Goal: Information Seeking & Learning: Check status

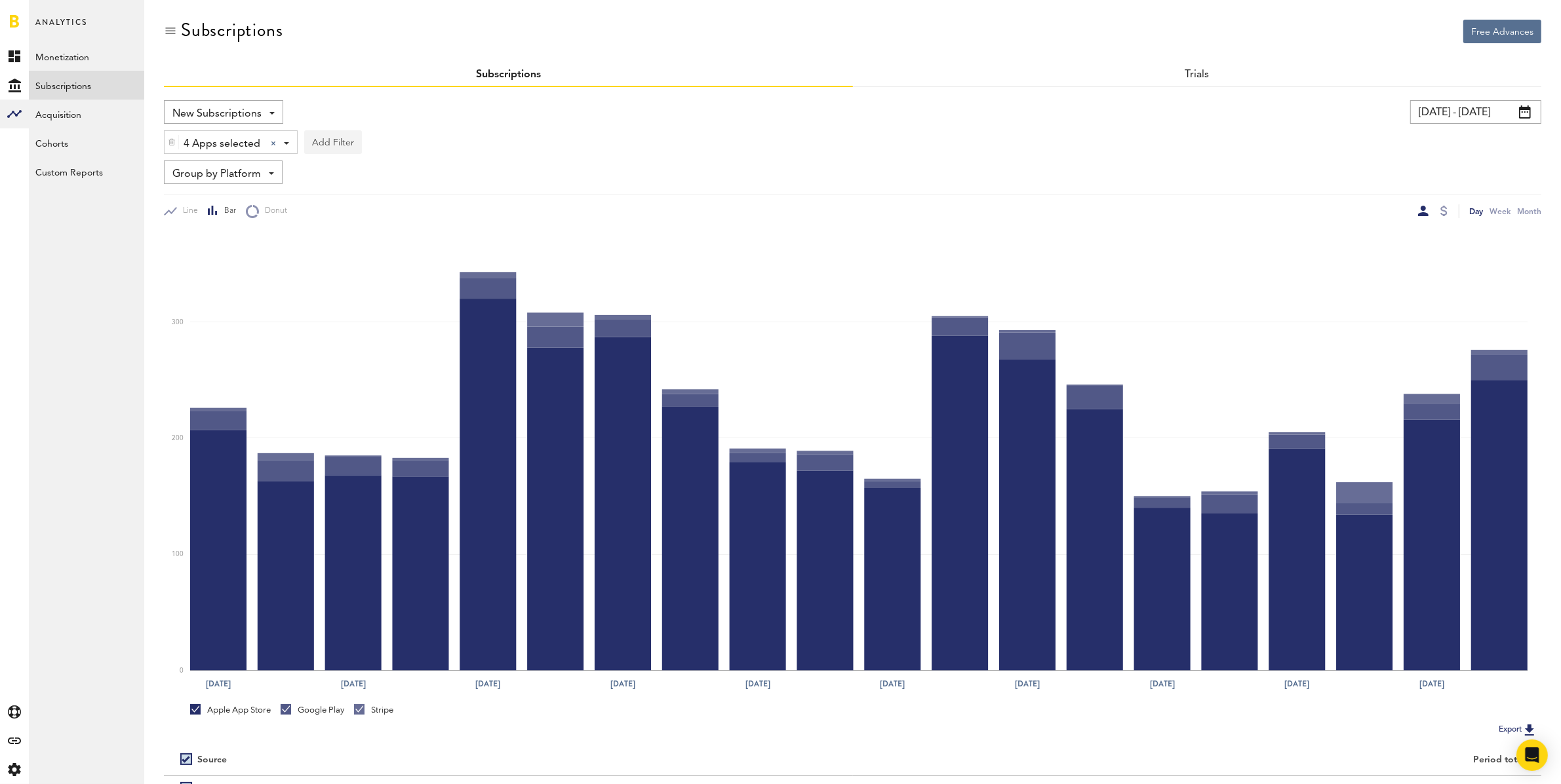
click at [327, 144] on button "Add Filter" at bounding box center [333, 142] width 58 height 24
click at [345, 216] on li "Subscriptions" at bounding box center [364, 223] width 106 height 24
click at [313, 139] on img at bounding box center [312, 142] width 8 height 9
click at [235, 173] on span "Group by Platform" at bounding box center [217, 174] width 89 height 22
click at [257, 246] on span "Group by Subscription" at bounding box center [243, 250] width 133 height 22
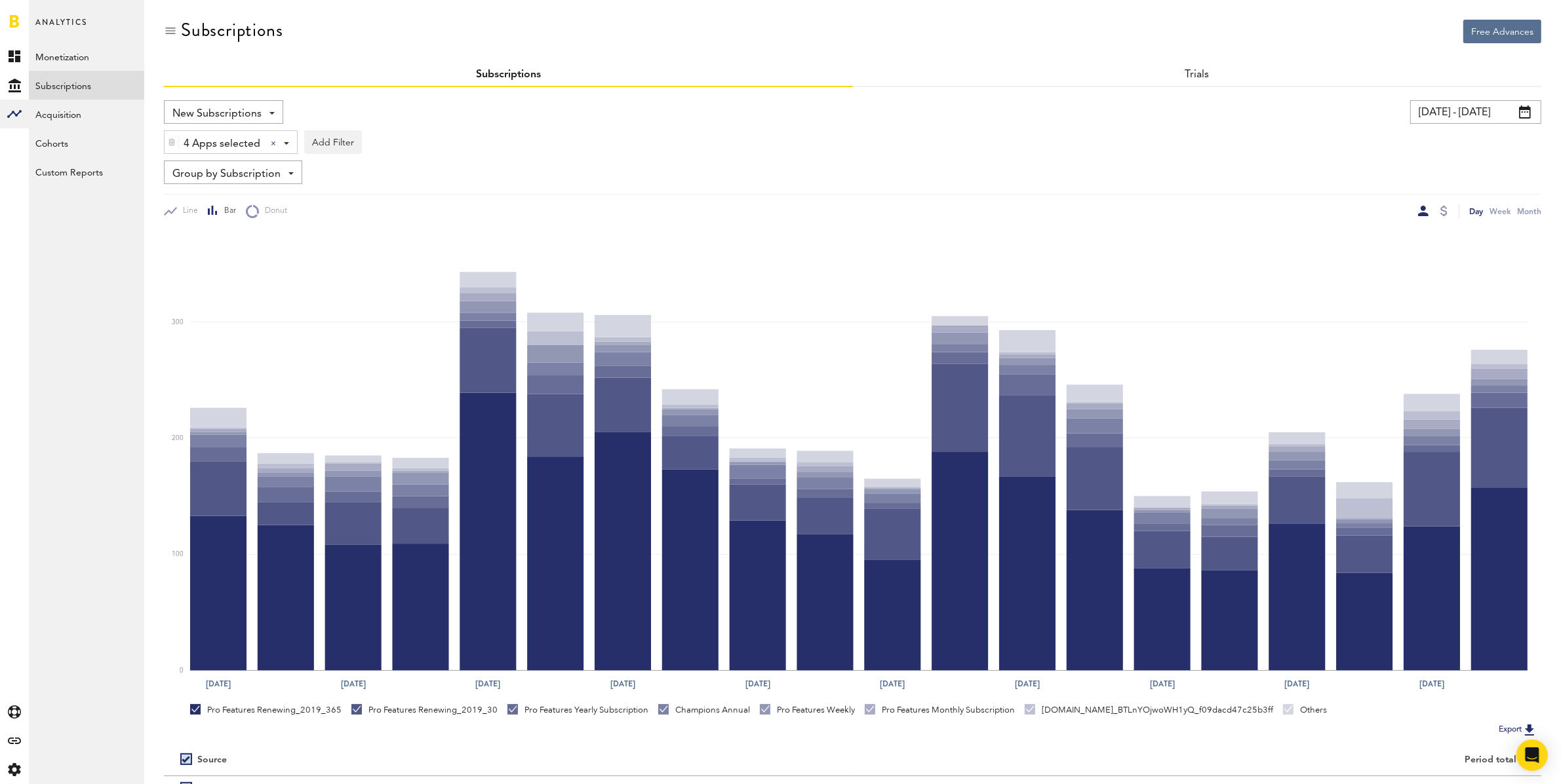
click at [244, 112] on span "New Subscriptions" at bounding box center [217, 114] width 89 height 22
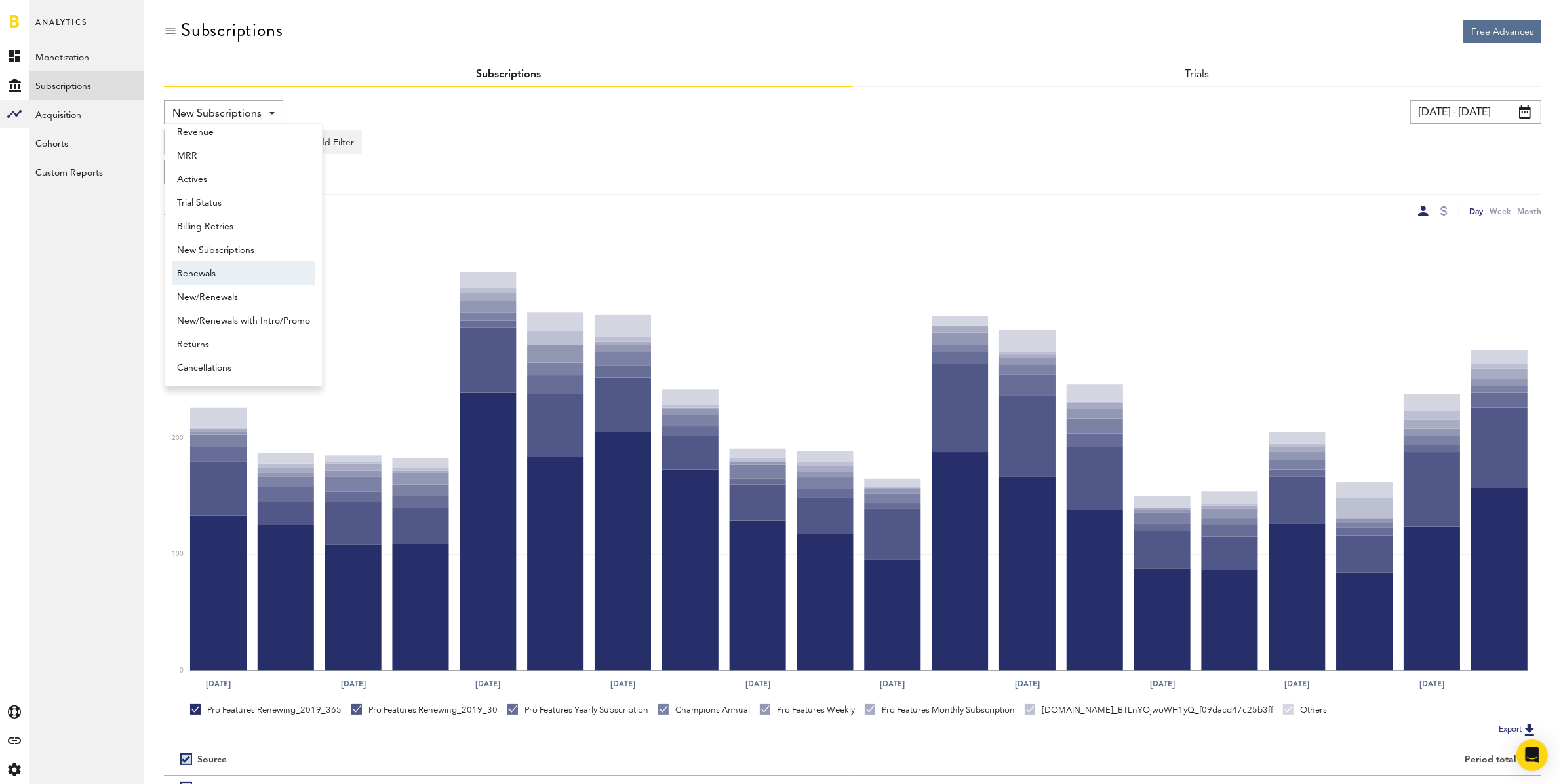
click at [212, 277] on span "Renewals" at bounding box center [243, 273] width 133 height 22
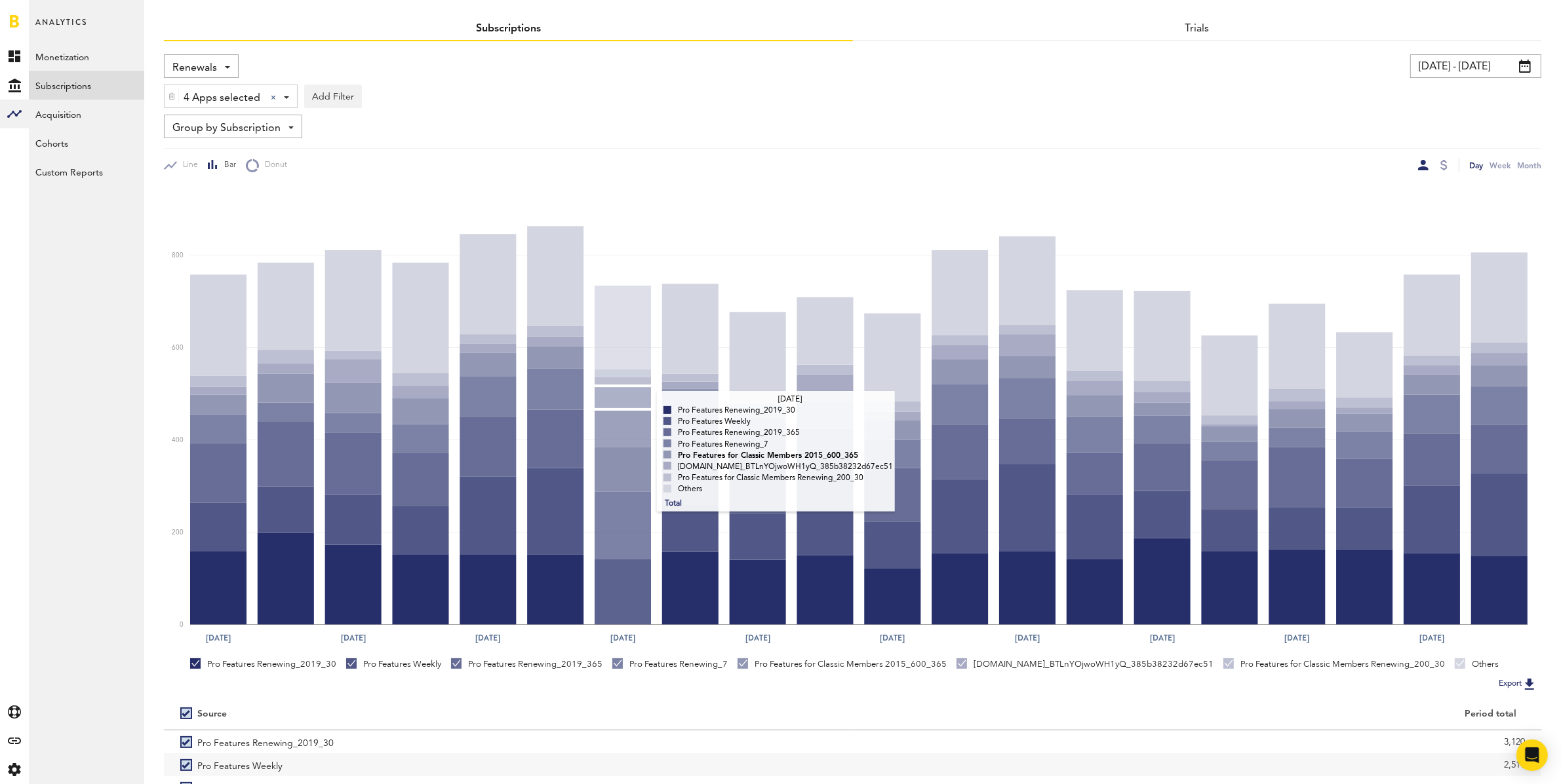
scroll to position [178, 0]
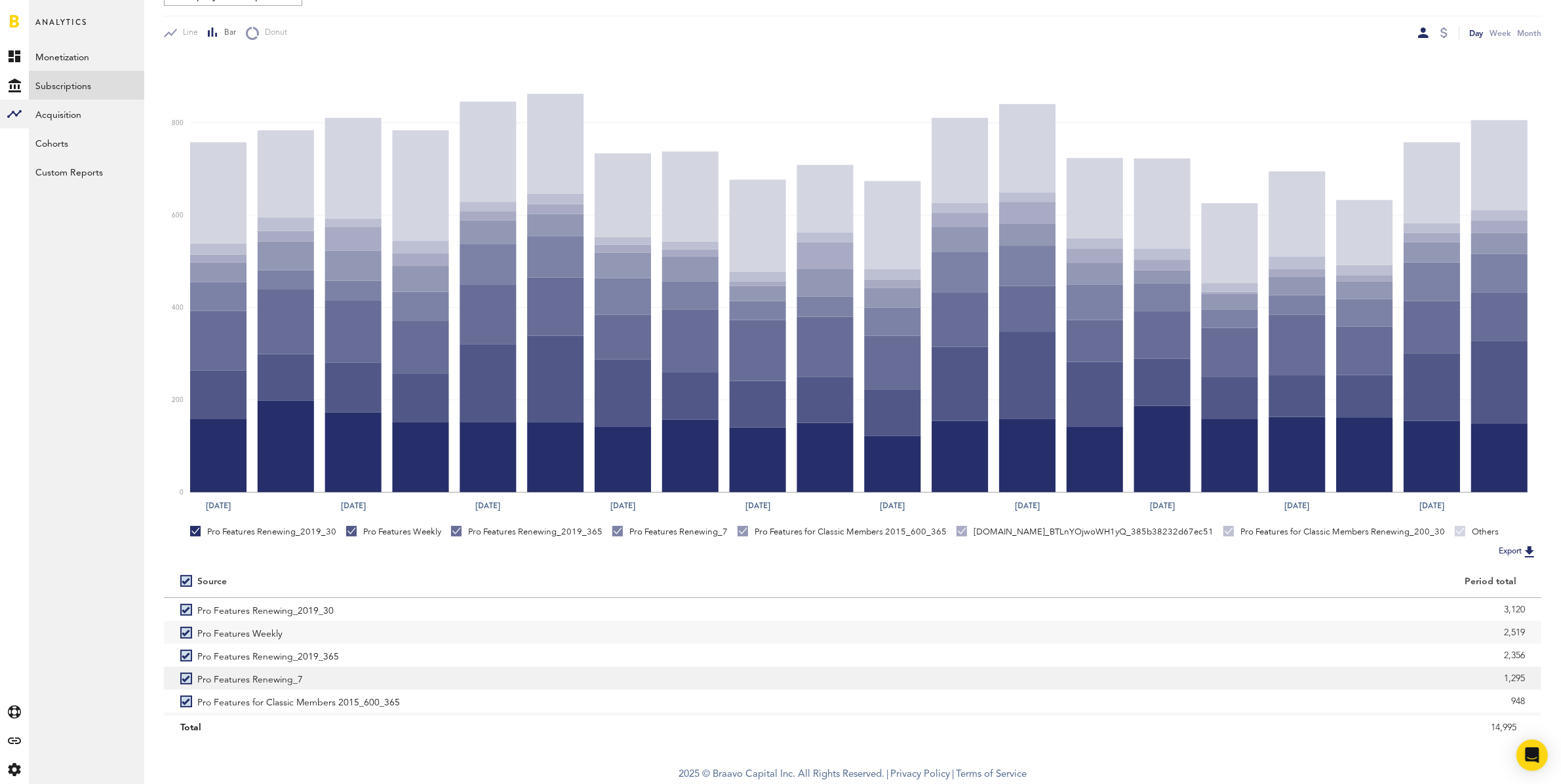
click at [186, 675] on label "Pro Features Renewing_7" at bounding box center [509, 678] width 656 height 23
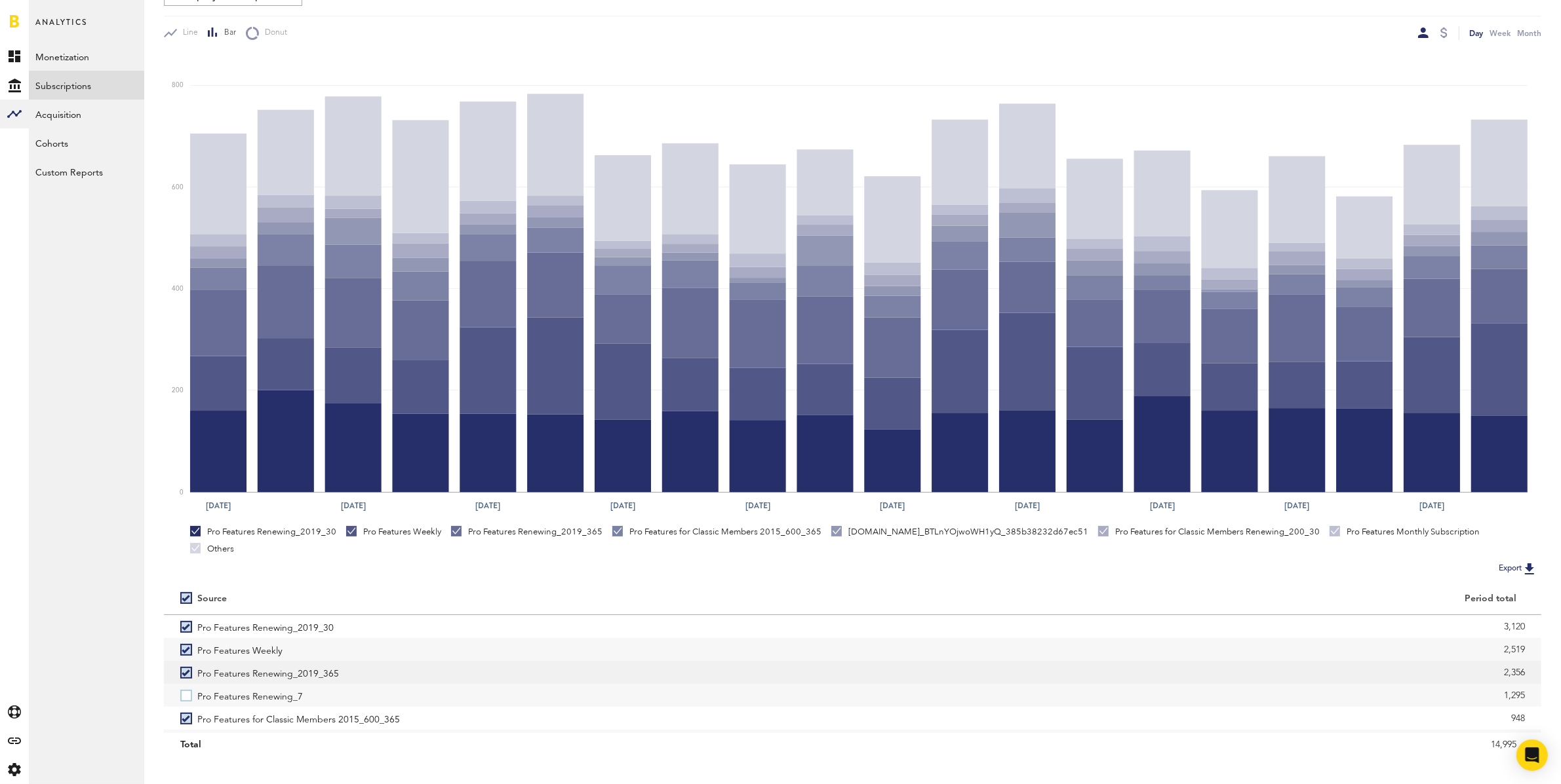
click at [191, 661] on label "Pro Features Renewing_2019_365" at bounding box center [509, 672] width 656 height 23
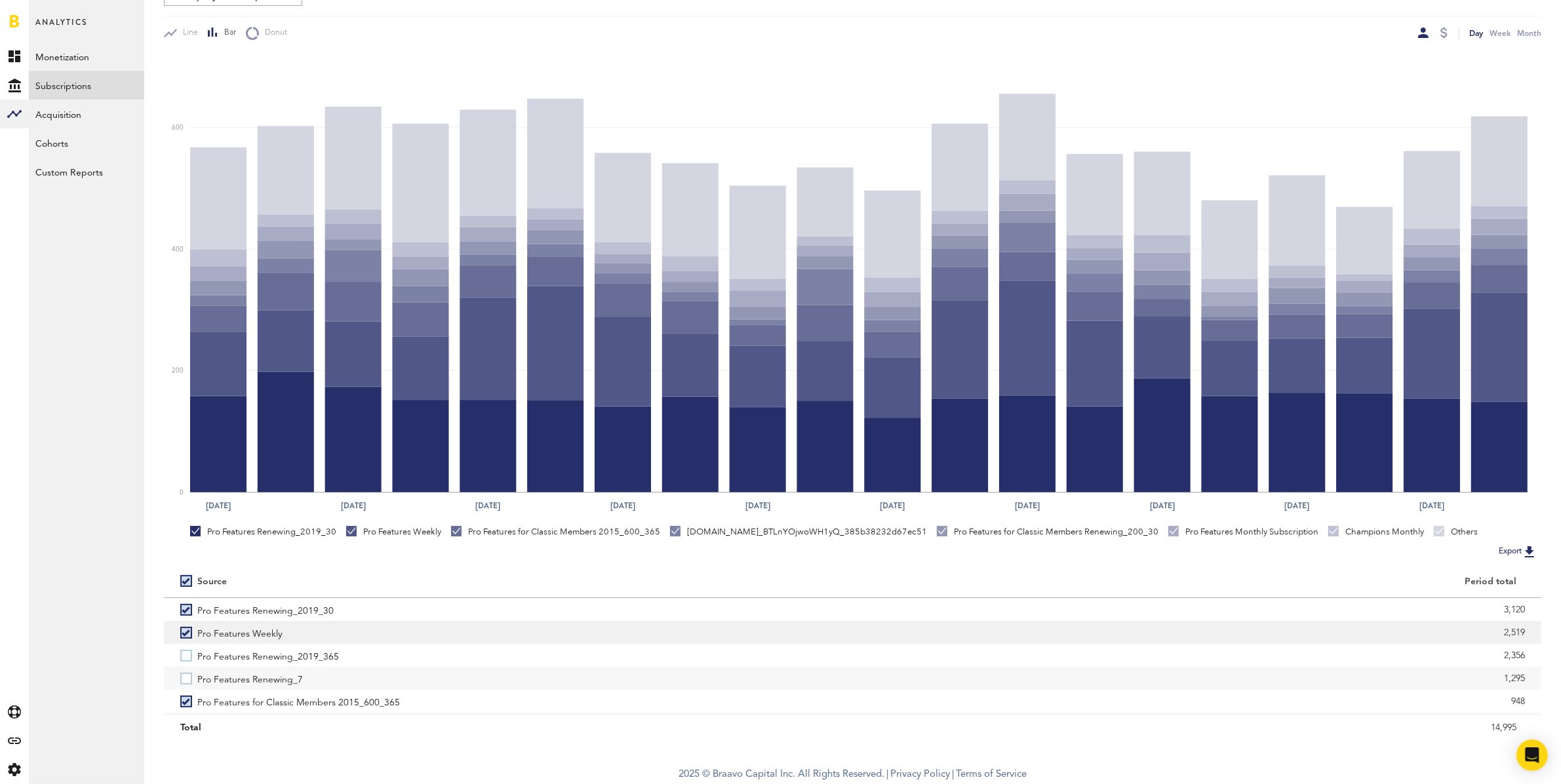
click at [188, 630] on label "Pro Features Weekly" at bounding box center [509, 633] width 656 height 23
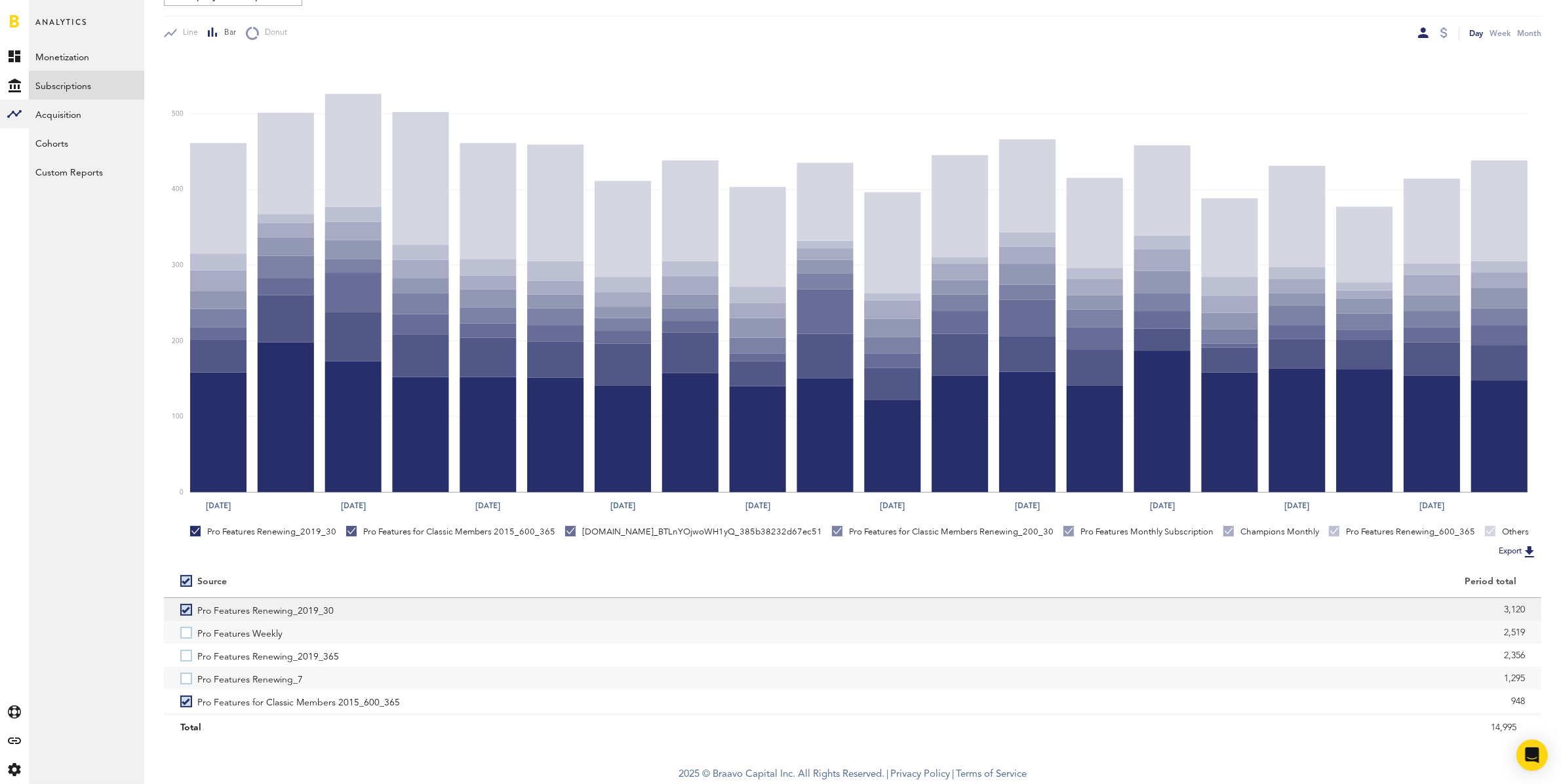
click at [187, 611] on label "Pro Features Renewing_2019_30" at bounding box center [509, 610] width 656 height 23
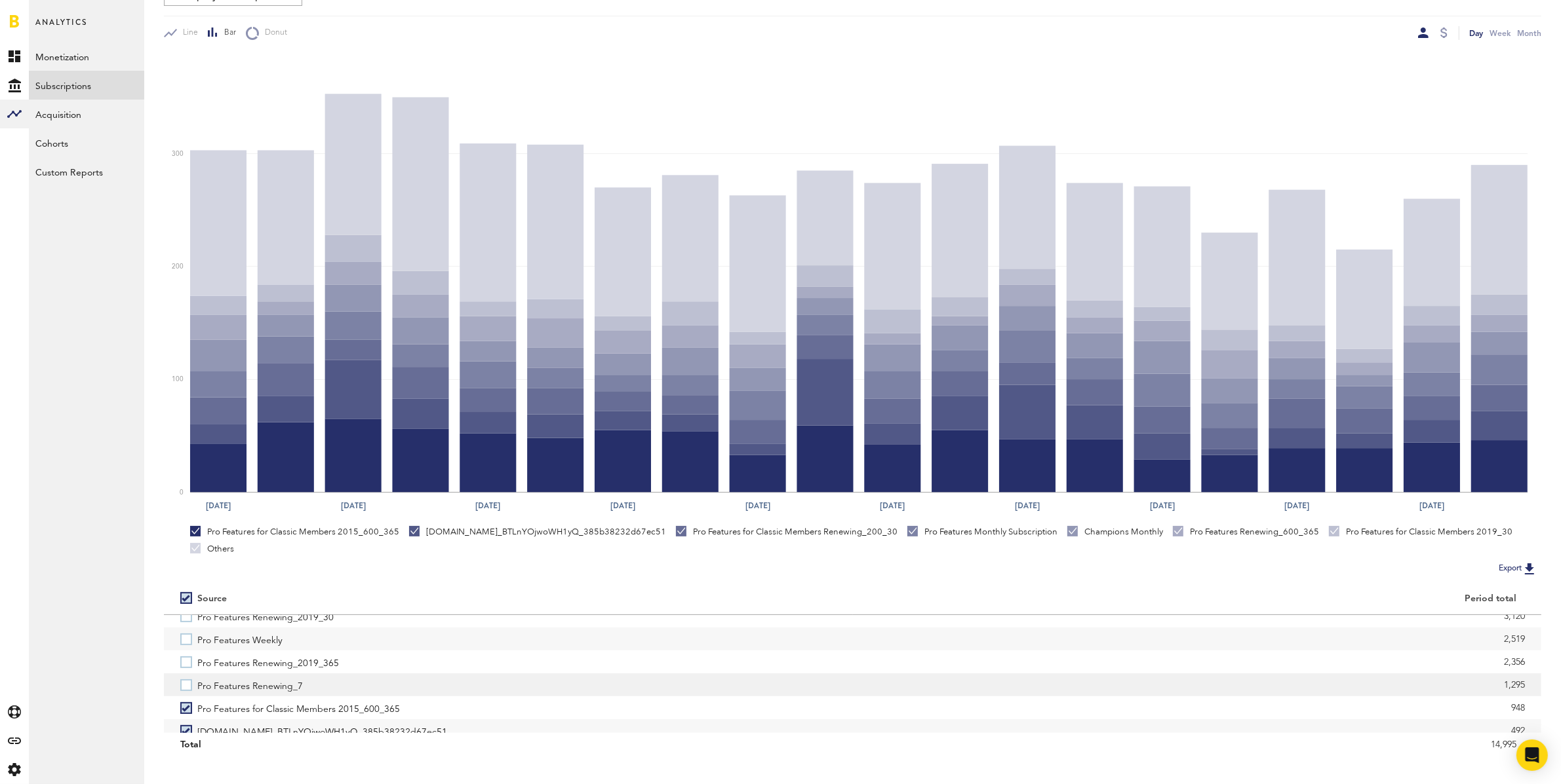
scroll to position [26, 0]
click at [188, 598] on label at bounding box center [189, 598] width 17 height 0
checkbox input "false"
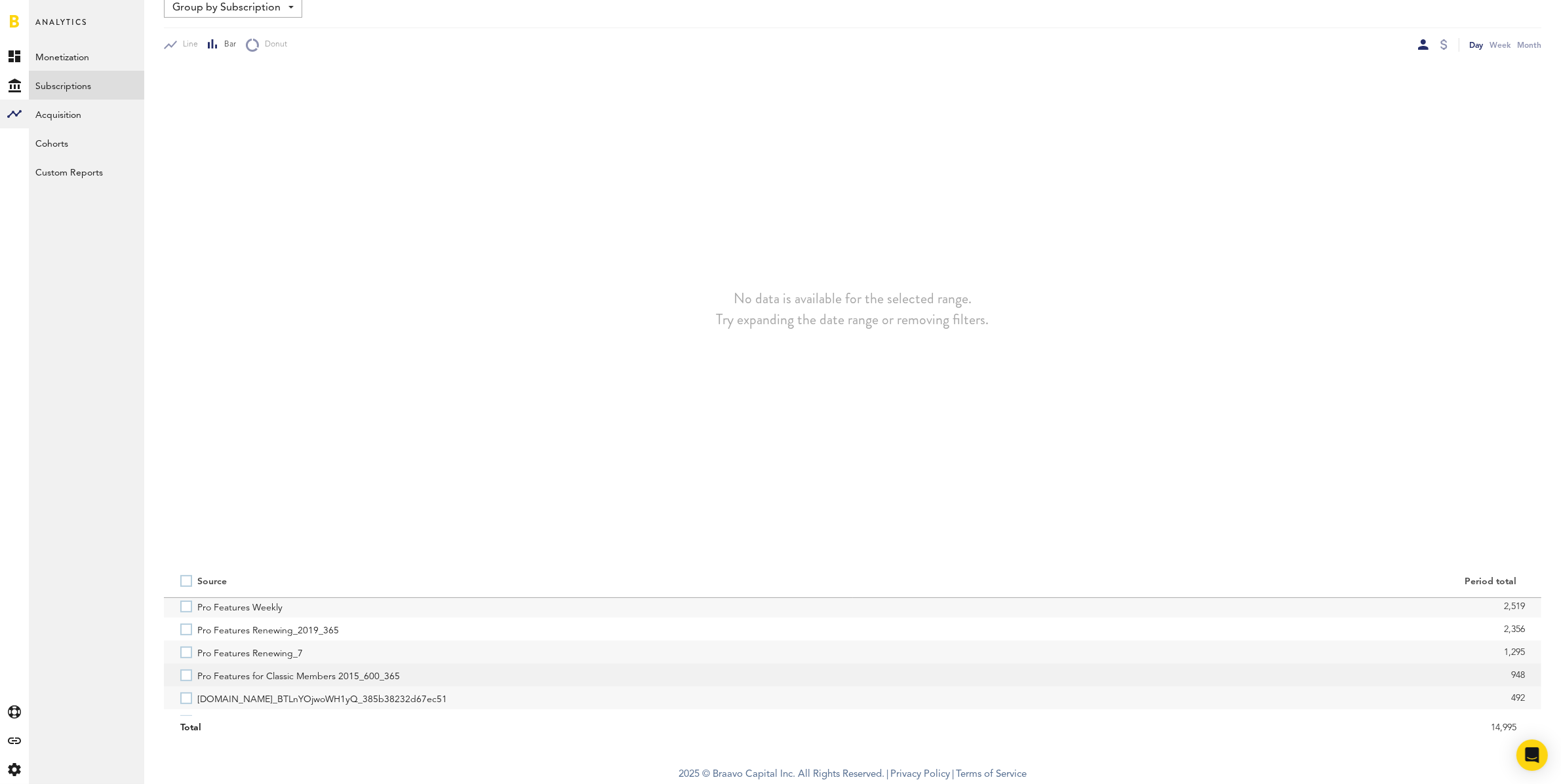
click at [188, 676] on label "Pro Features for Classic Members 2015_600_365" at bounding box center [509, 675] width 656 height 23
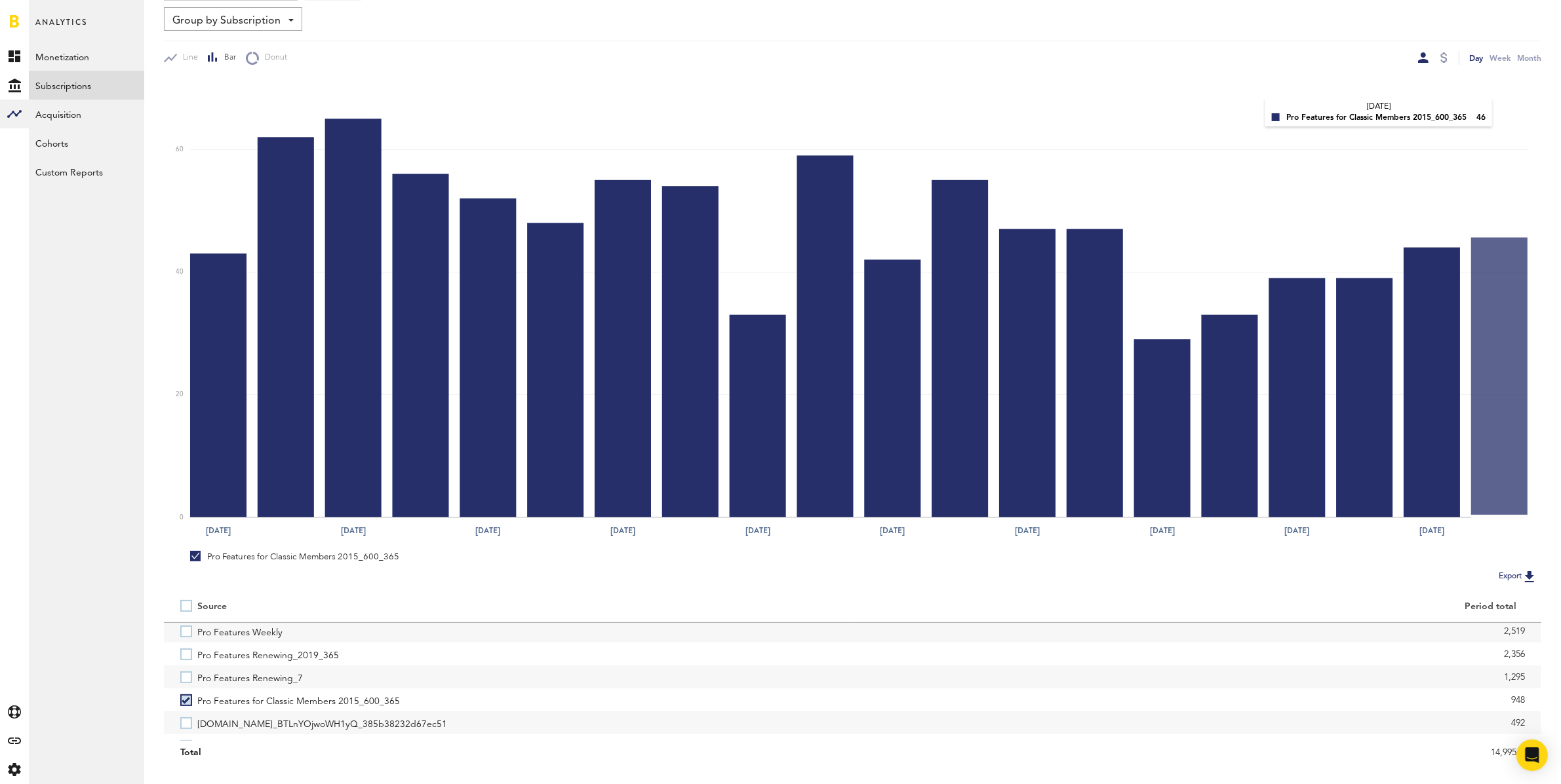
scroll to position [0, 0]
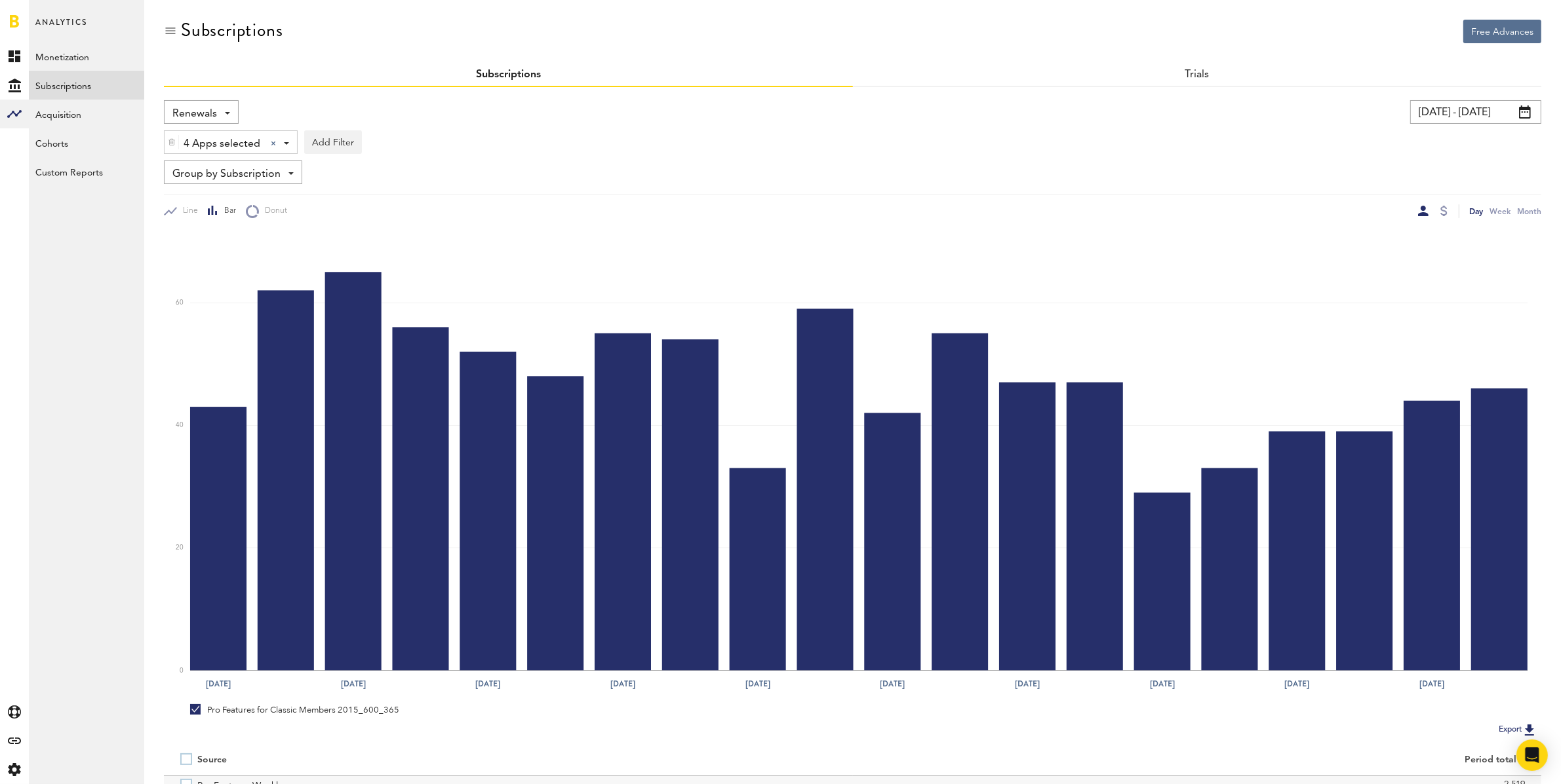
click at [1462, 114] on input "[DATE] - [DATE]" at bounding box center [1475, 112] width 131 height 24
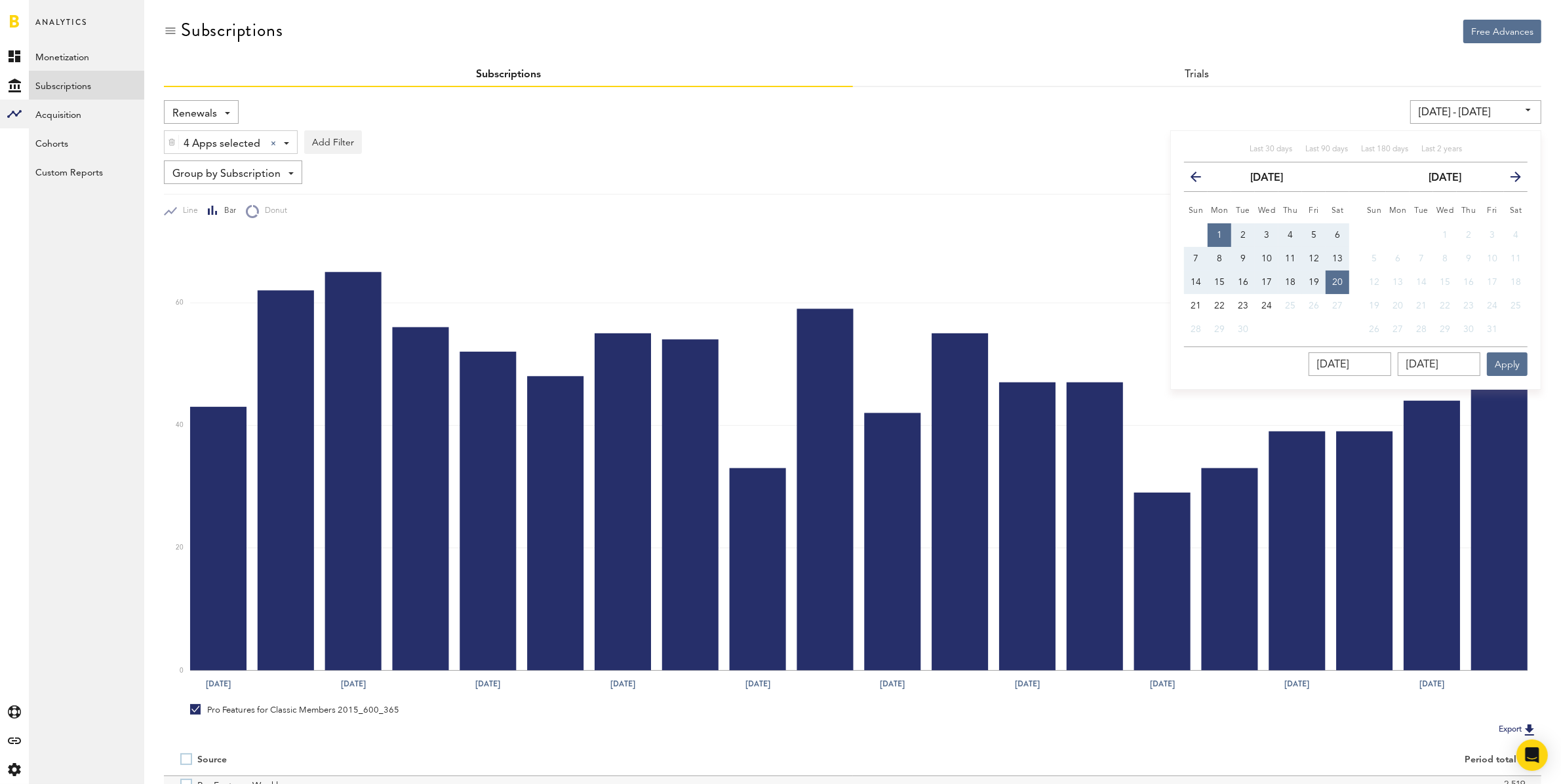
click at [1201, 179] on icon "button" at bounding box center [1201, 179] width 0 height 0
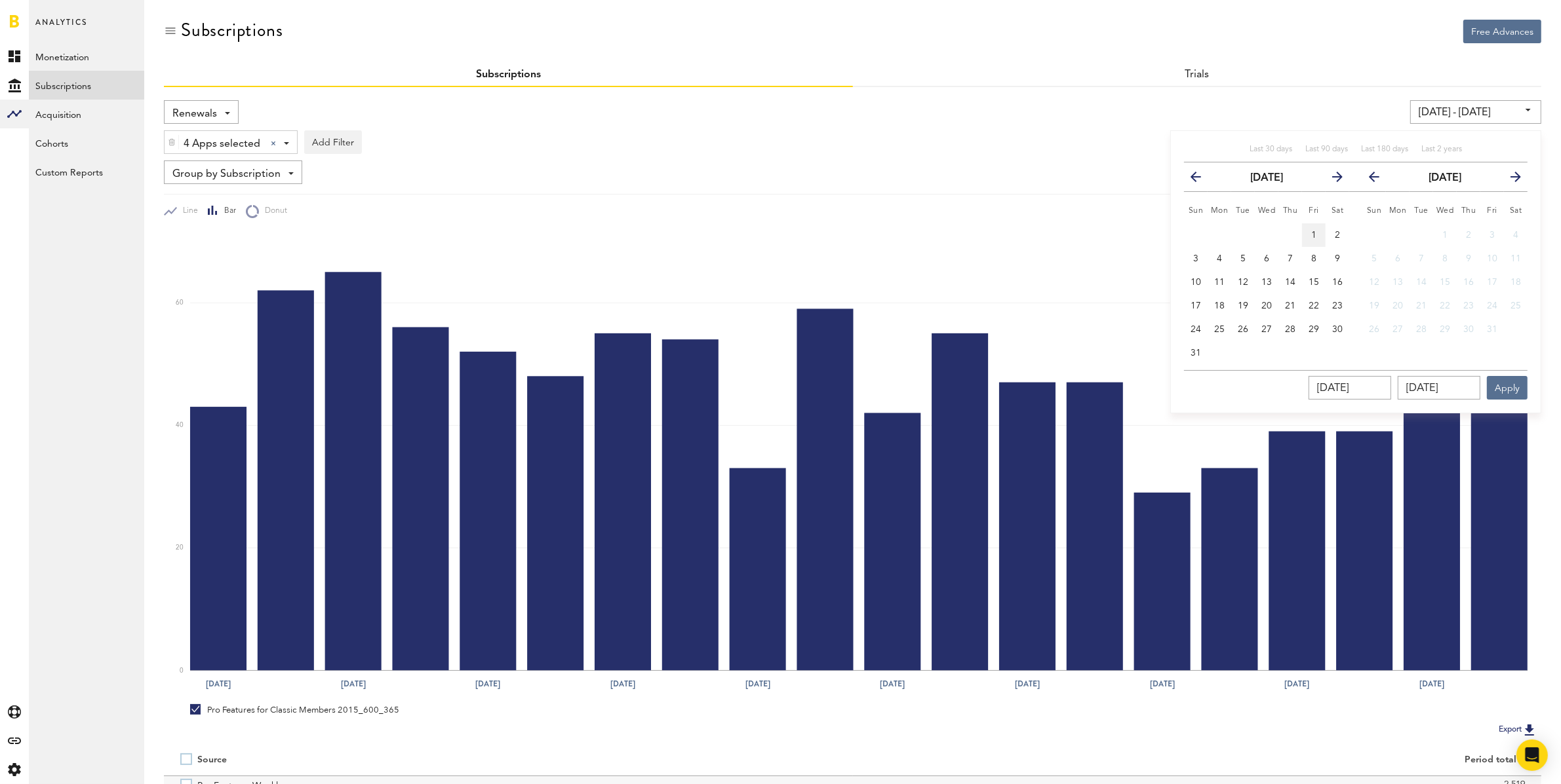
click at [1316, 233] on span "1" at bounding box center [1314, 235] width 5 height 9
type input "[DATE] - [DATE]"
type input "[DATE]"
click at [1510, 179] on icon "button" at bounding box center [1510, 179] width 0 height 0
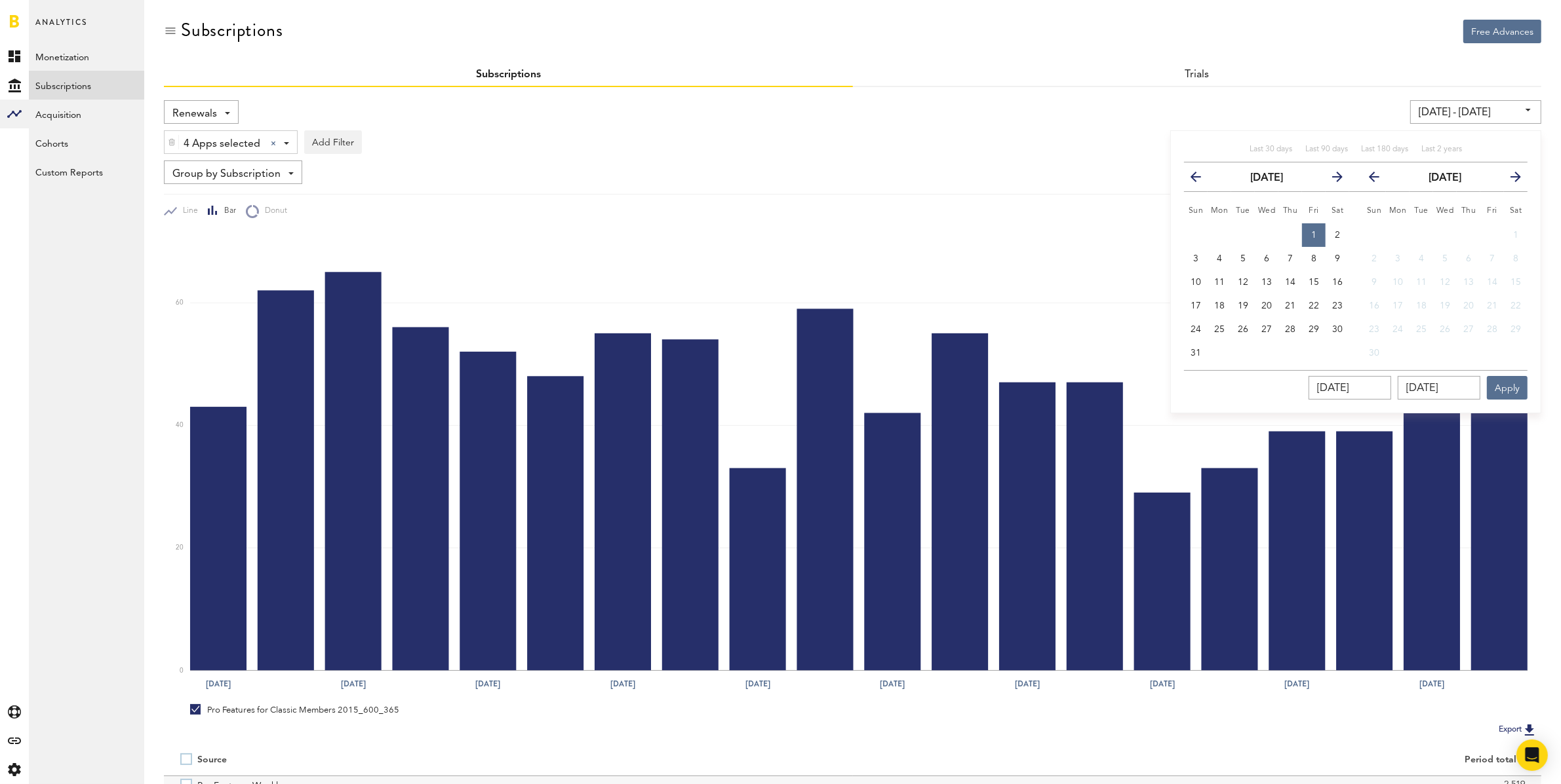
click at [1379, 179] on icon "button" at bounding box center [1379, 179] width 0 height 0
click at [1448, 307] on span "24" at bounding box center [1445, 306] width 11 height 9
type input "[DATE] - [DATE]"
type input "[DATE]"
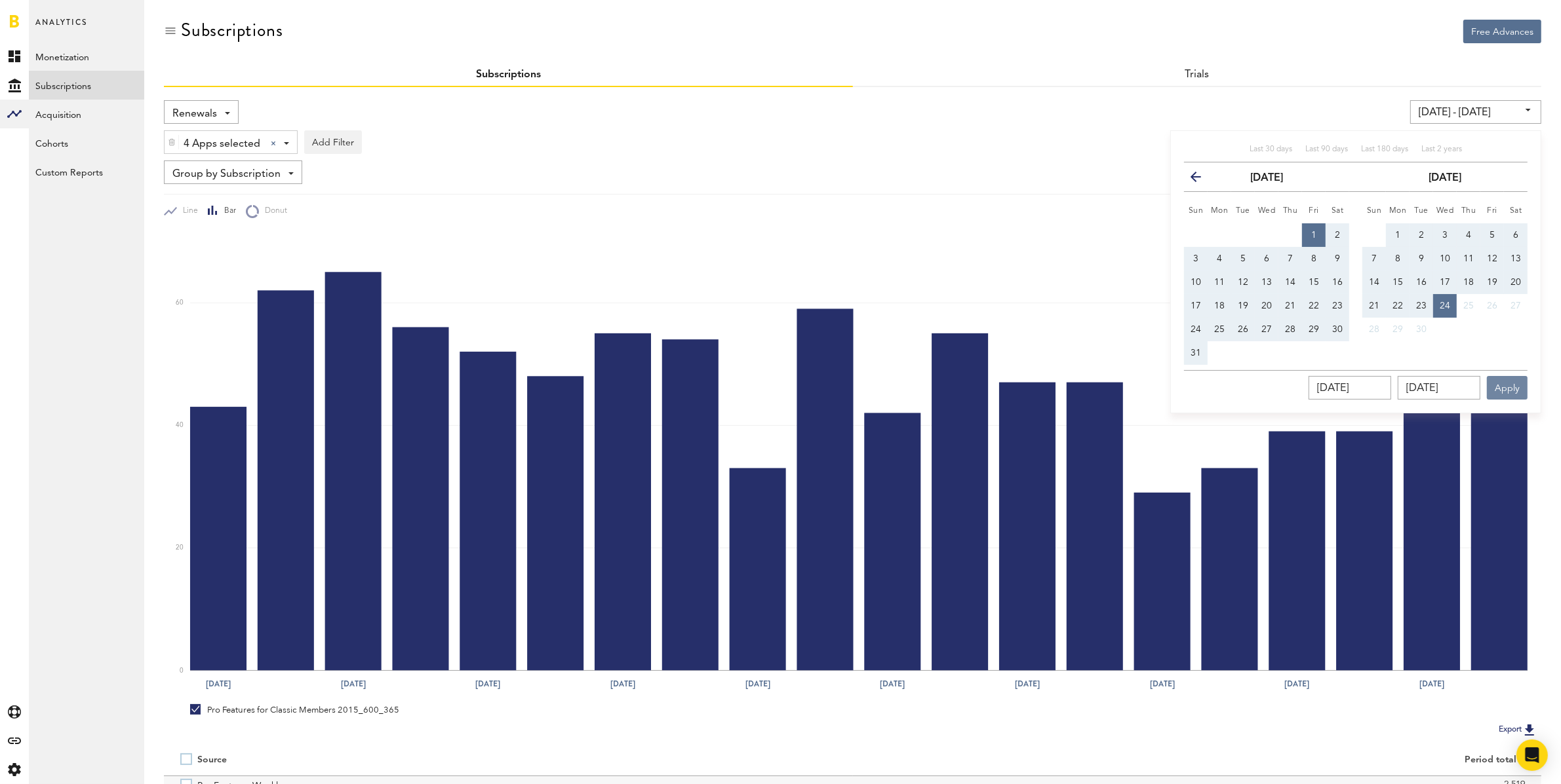
click at [1505, 380] on button "Apply" at bounding box center [1507, 387] width 41 height 24
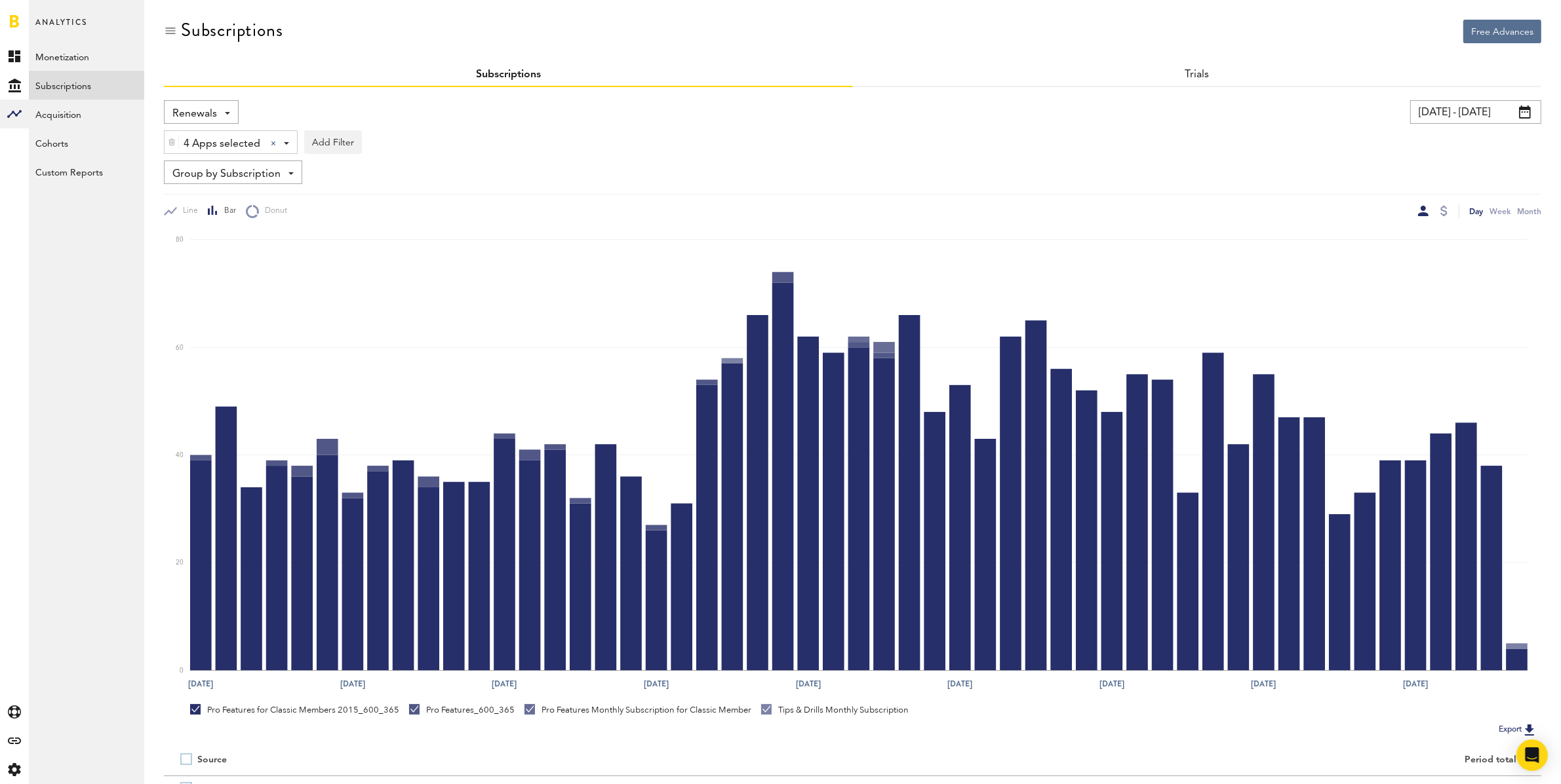
click at [1452, 116] on input "[DATE] - [DATE]" at bounding box center [1475, 112] width 131 height 24
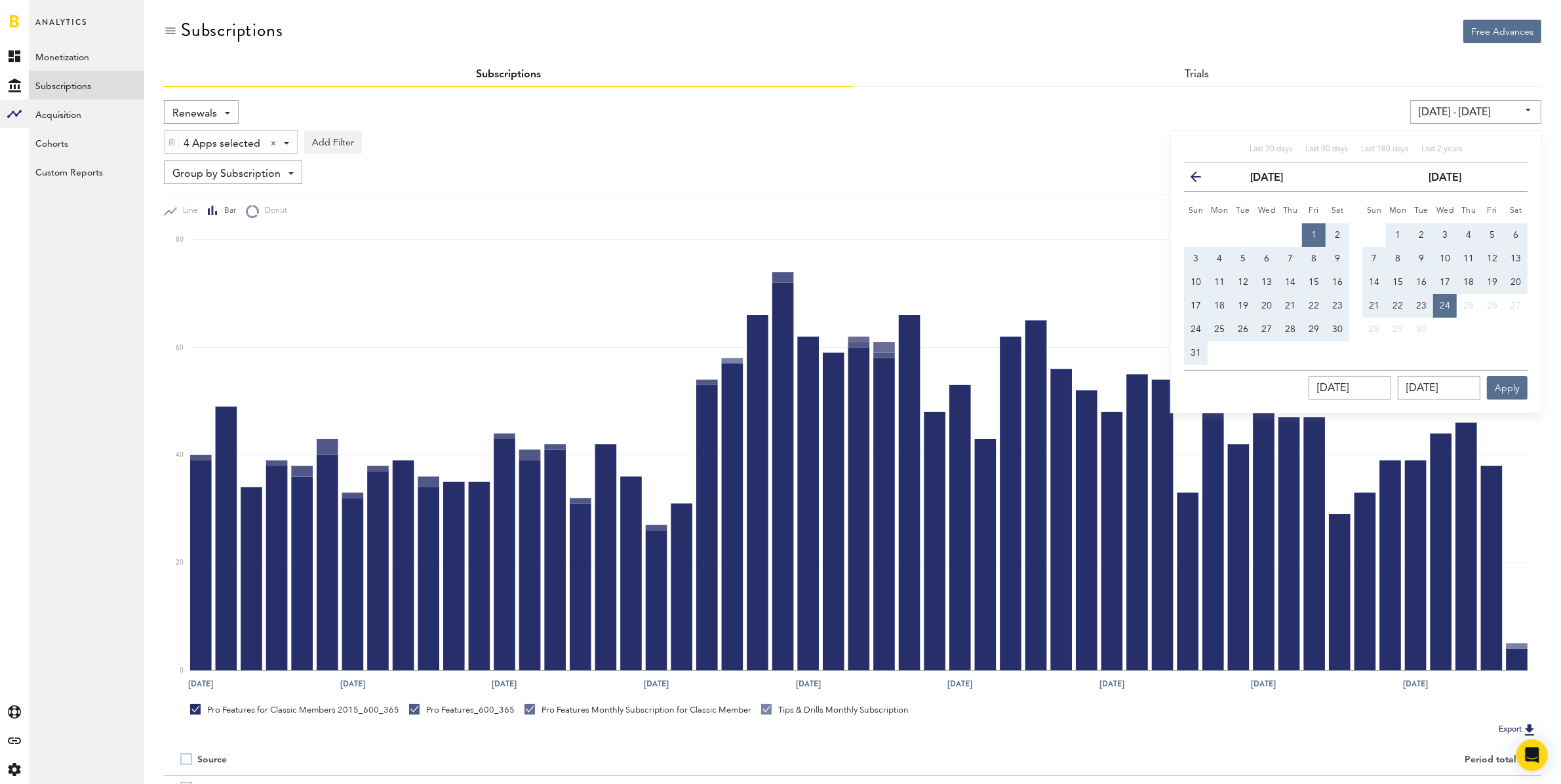
click at [1201, 179] on icon "button" at bounding box center [1201, 179] width 0 height 0
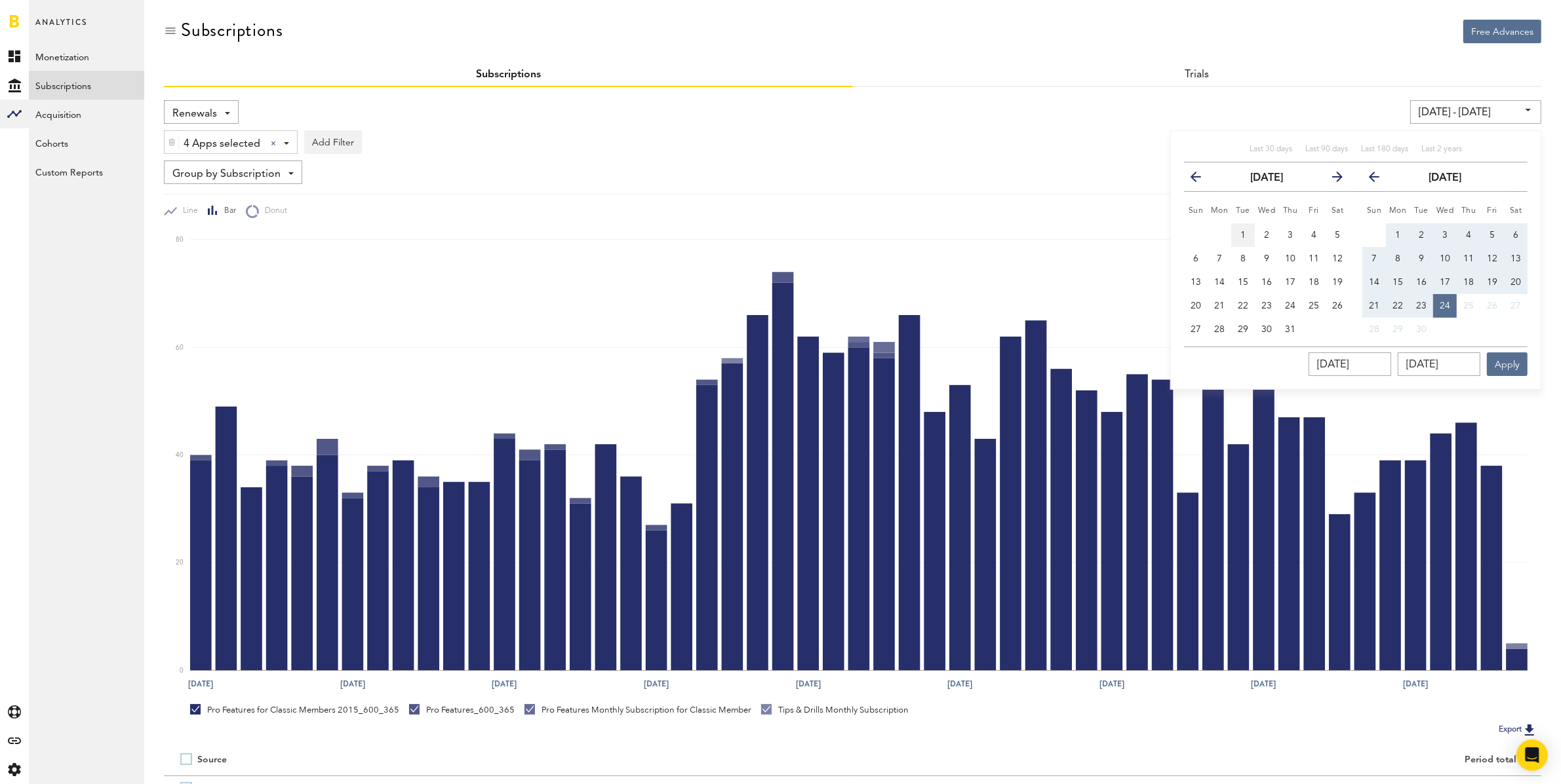
click at [1237, 233] on button "1" at bounding box center [1243, 235] width 24 height 24
type input "[DATE] - [DATE]"
type input "[DATE]"
click at [1442, 298] on button "24" at bounding box center [1445, 306] width 24 height 24
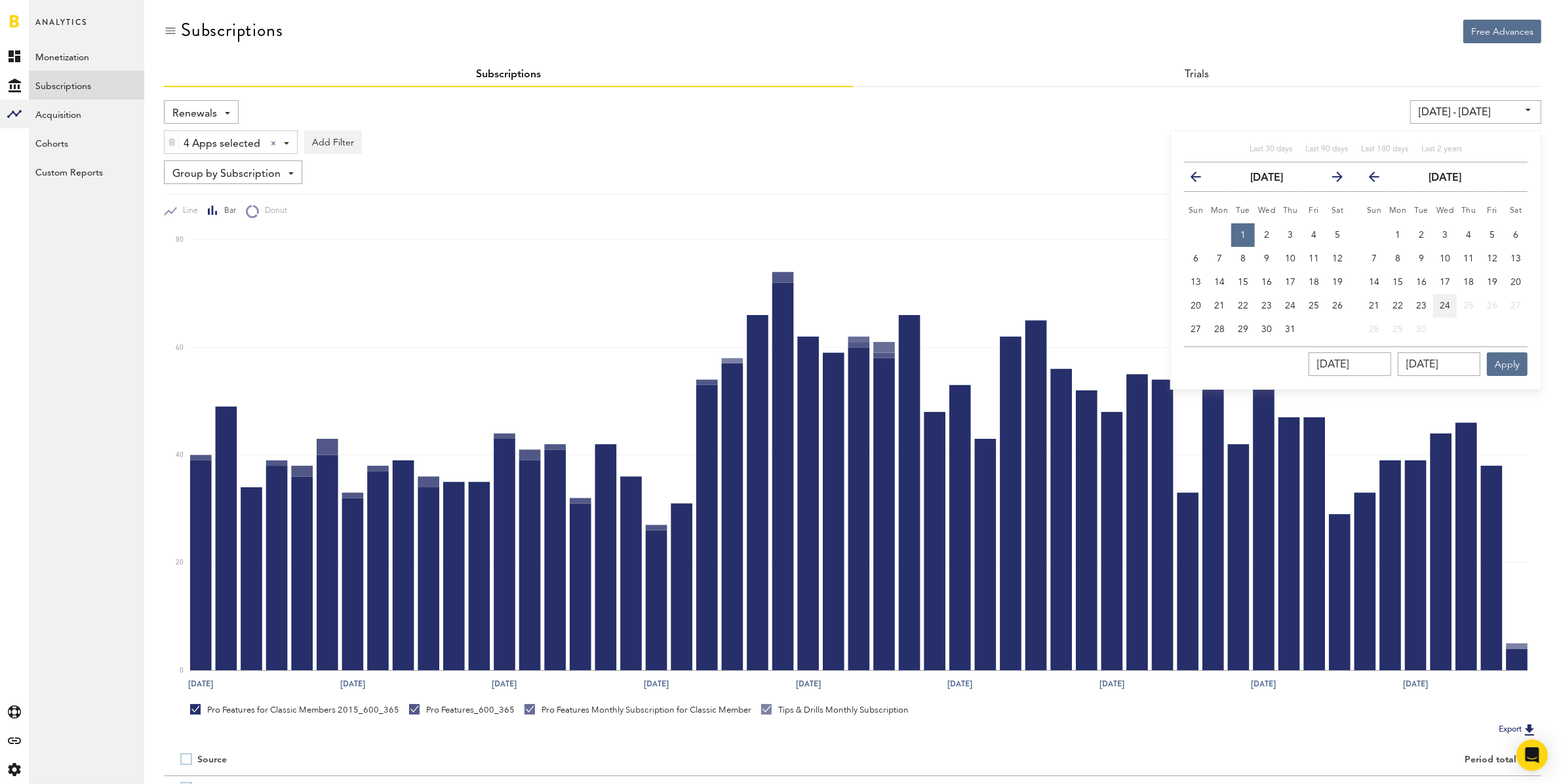
type input "[DATE] - [DATE]"
type input "[DATE]"
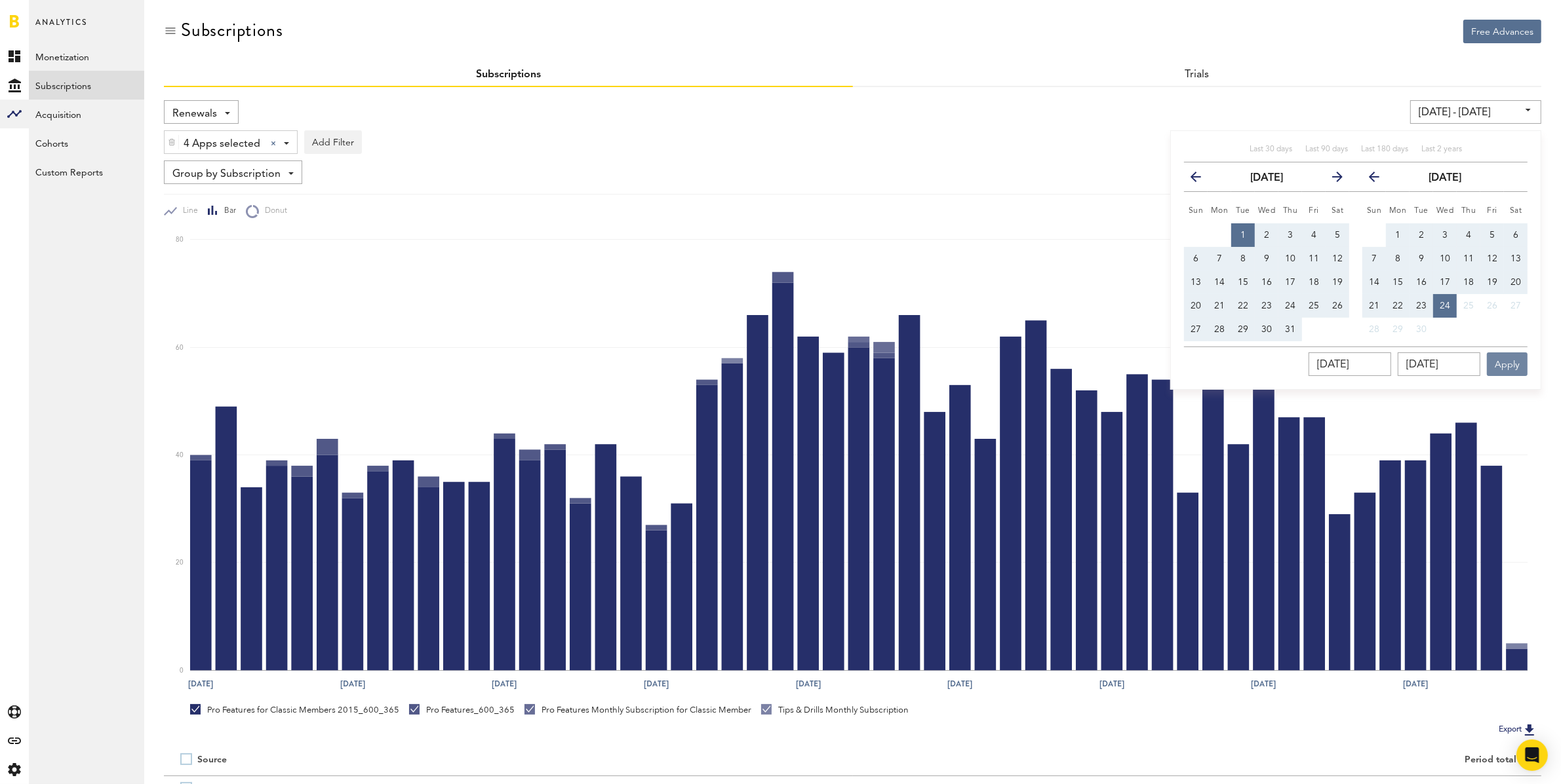
click at [1510, 353] on button "Apply" at bounding box center [1507, 364] width 41 height 24
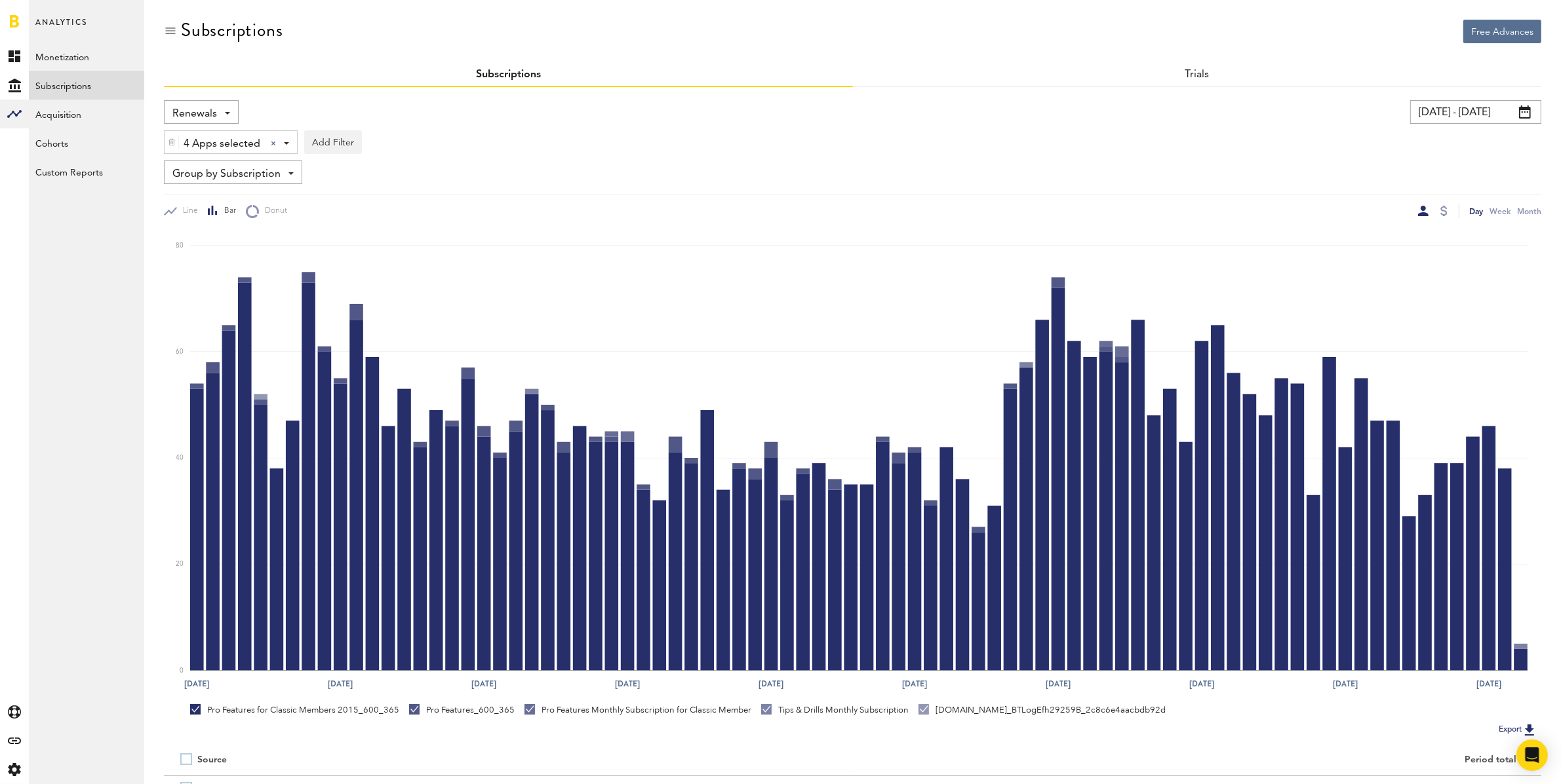
click at [206, 103] on span "Renewals" at bounding box center [195, 114] width 45 height 22
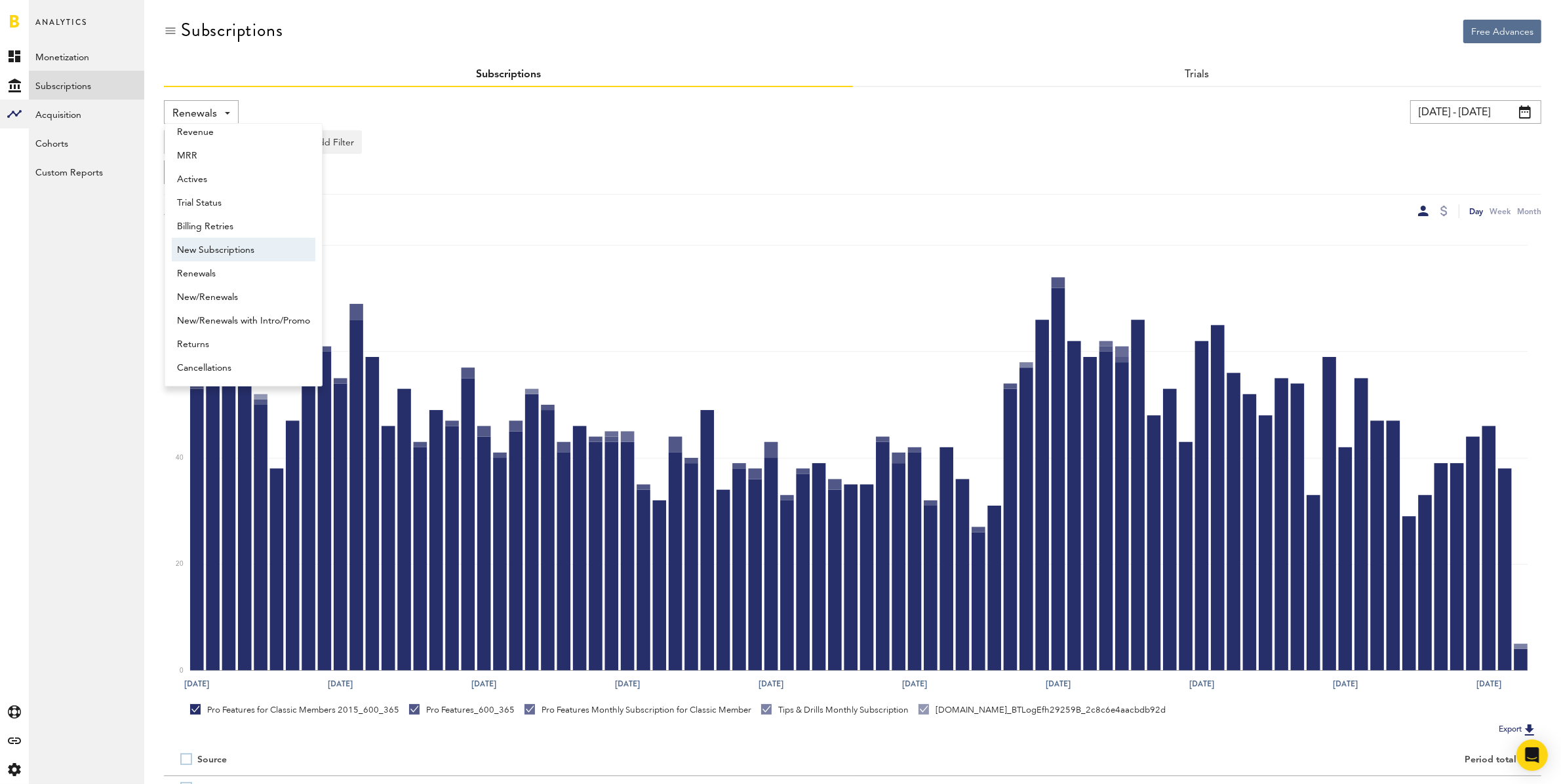
click at [260, 243] on span "New Subscriptions" at bounding box center [243, 250] width 133 height 22
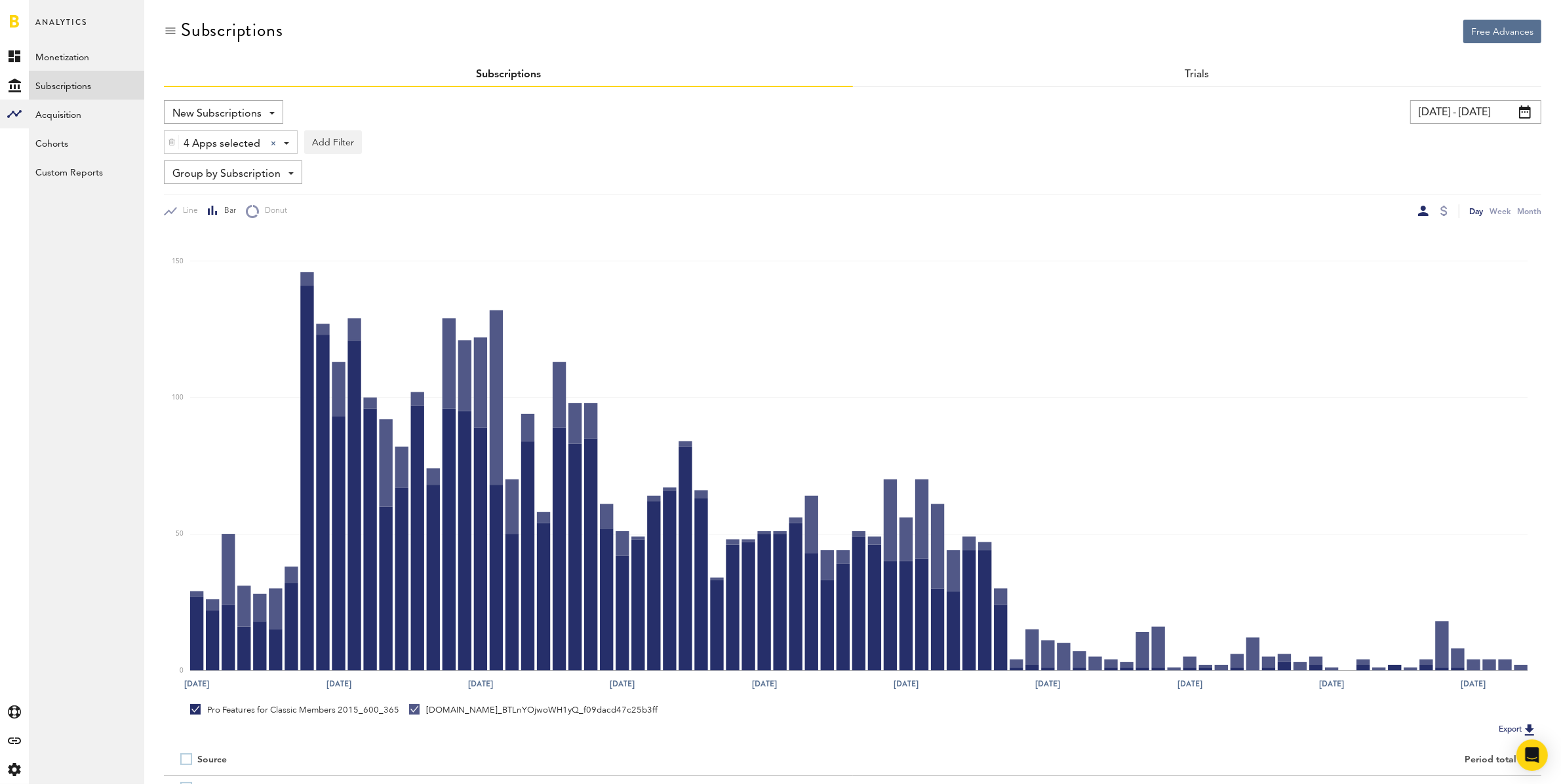
click at [1490, 119] on input "[DATE] - [DATE]" at bounding box center [1475, 112] width 131 height 24
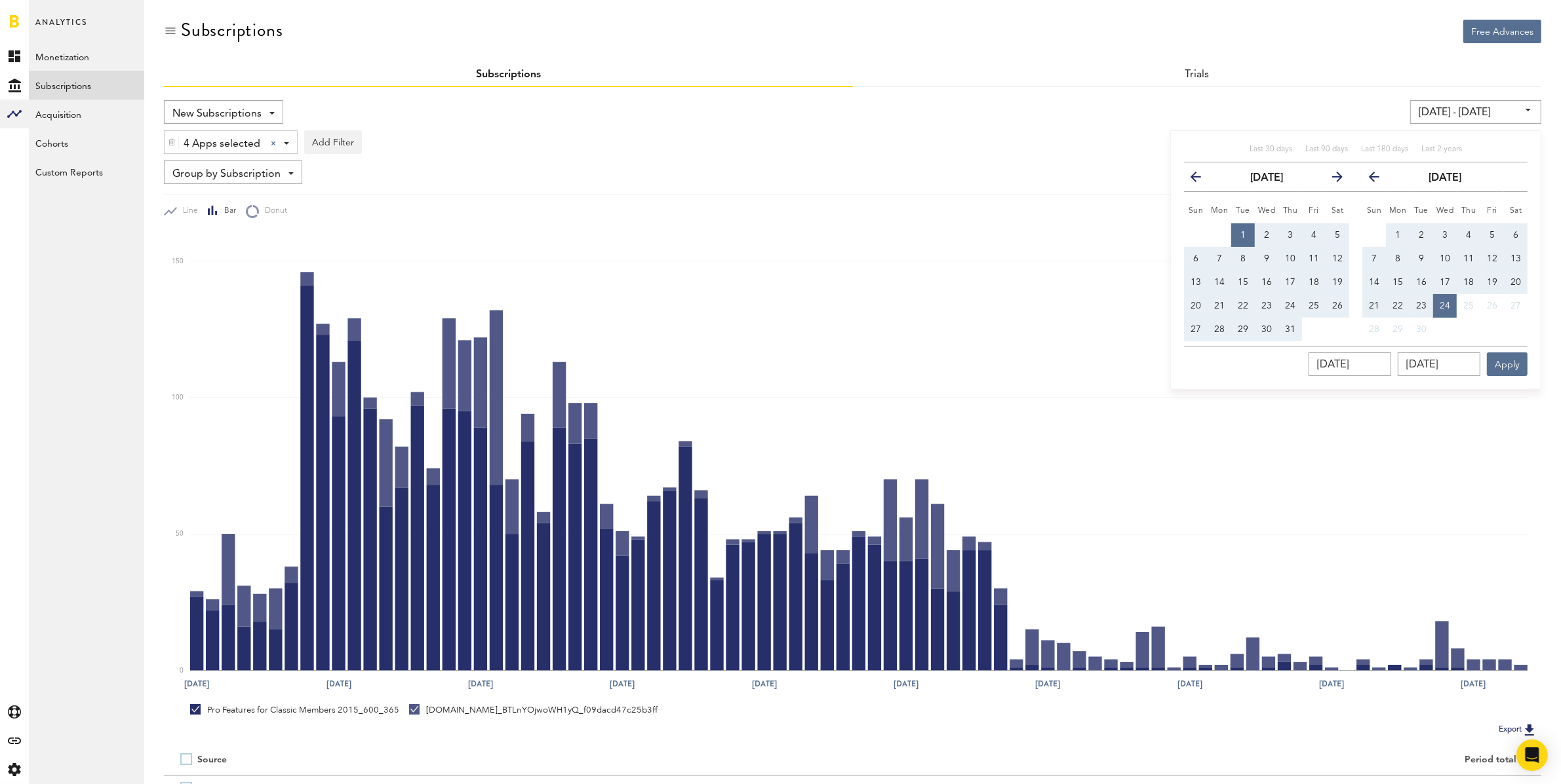
click at [1397, 232] on span "1" at bounding box center [1397, 235] width 5 height 9
type input "[DATE] - [DATE]"
type input "[DATE]"
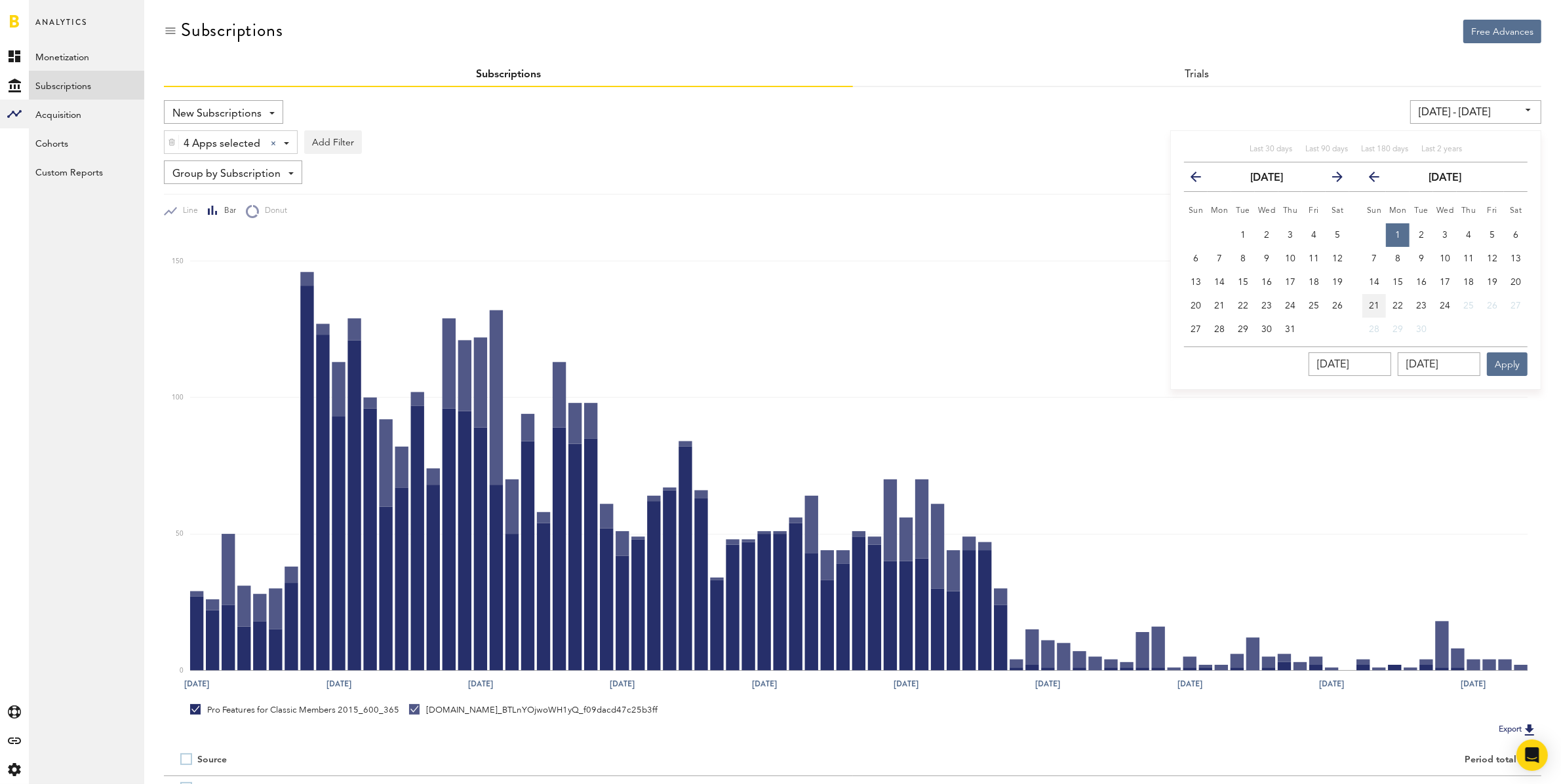
drag, startPoint x: 1379, startPoint y: 307, endPoint x: 1395, endPoint y: 319, distance: 20.0
click at [1379, 307] on button "21" at bounding box center [1374, 306] width 24 height 24
type input "[DATE] - [DATE]"
type input "[DATE]"
click at [1499, 358] on button "Apply" at bounding box center [1507, 364] width 41 height 24
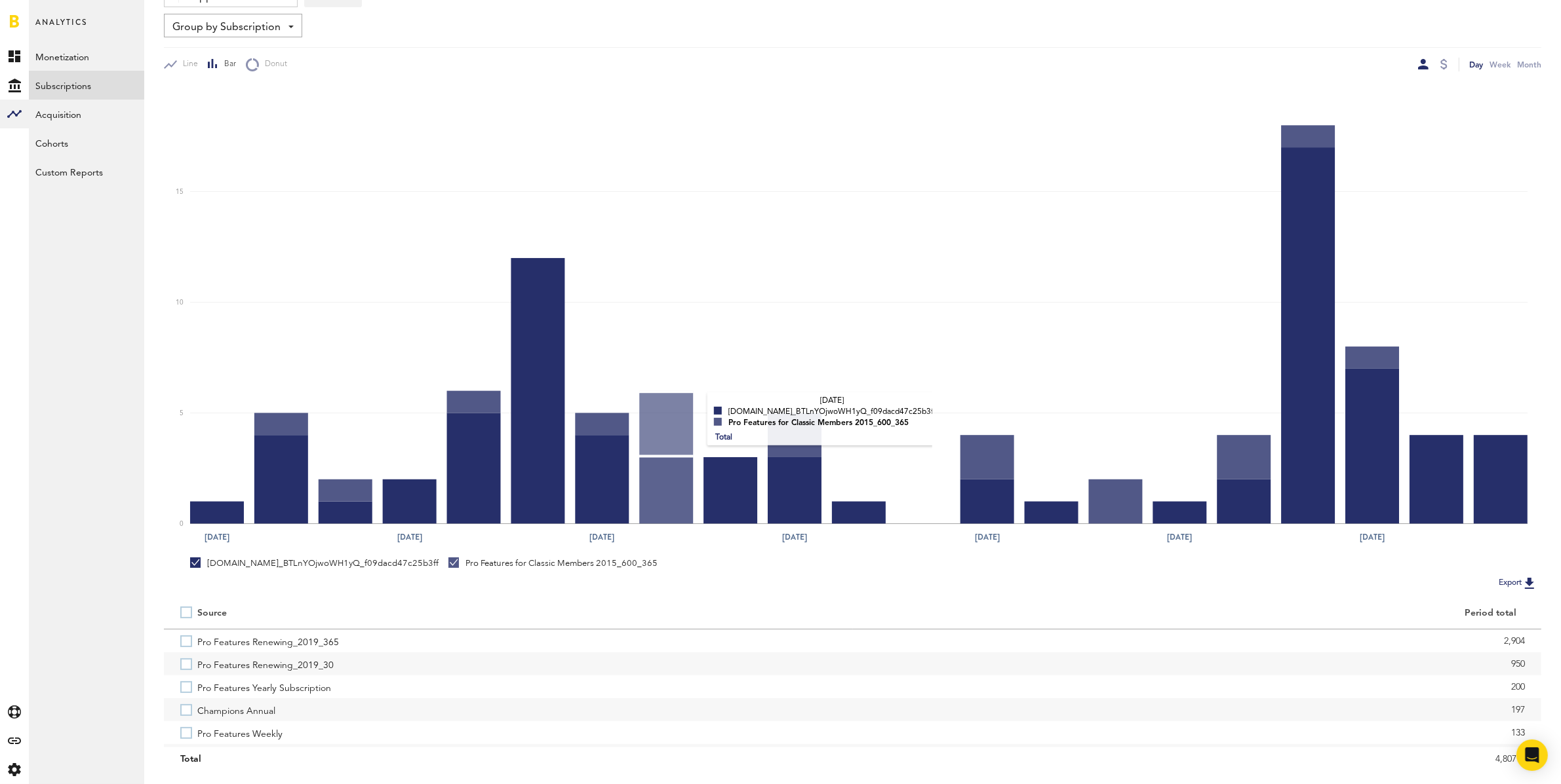
scroll to position [178, 0]
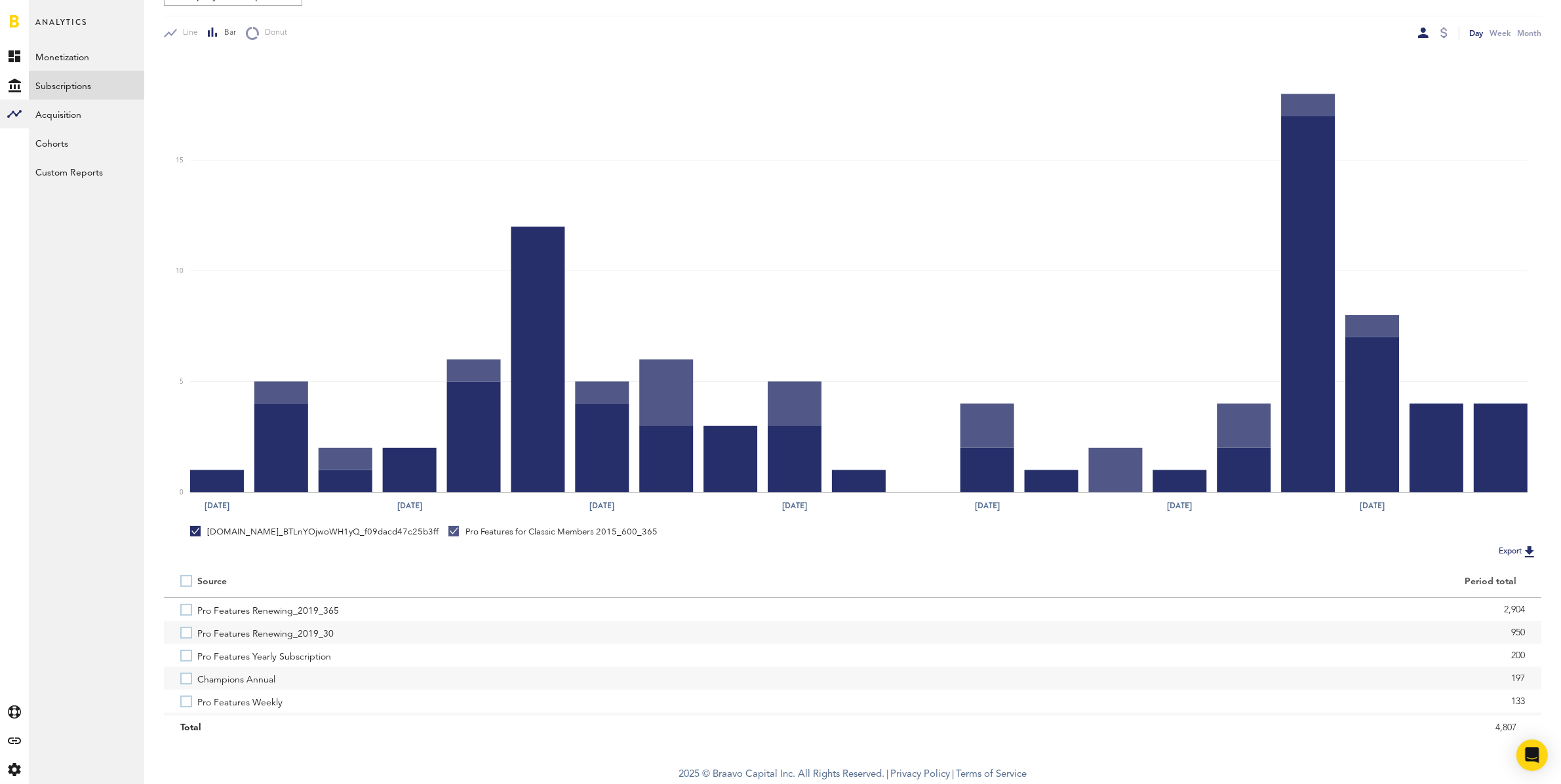
click at [186, 581] on label at bounding box center [189, 581] width 17 height 0
checkbox input "true"
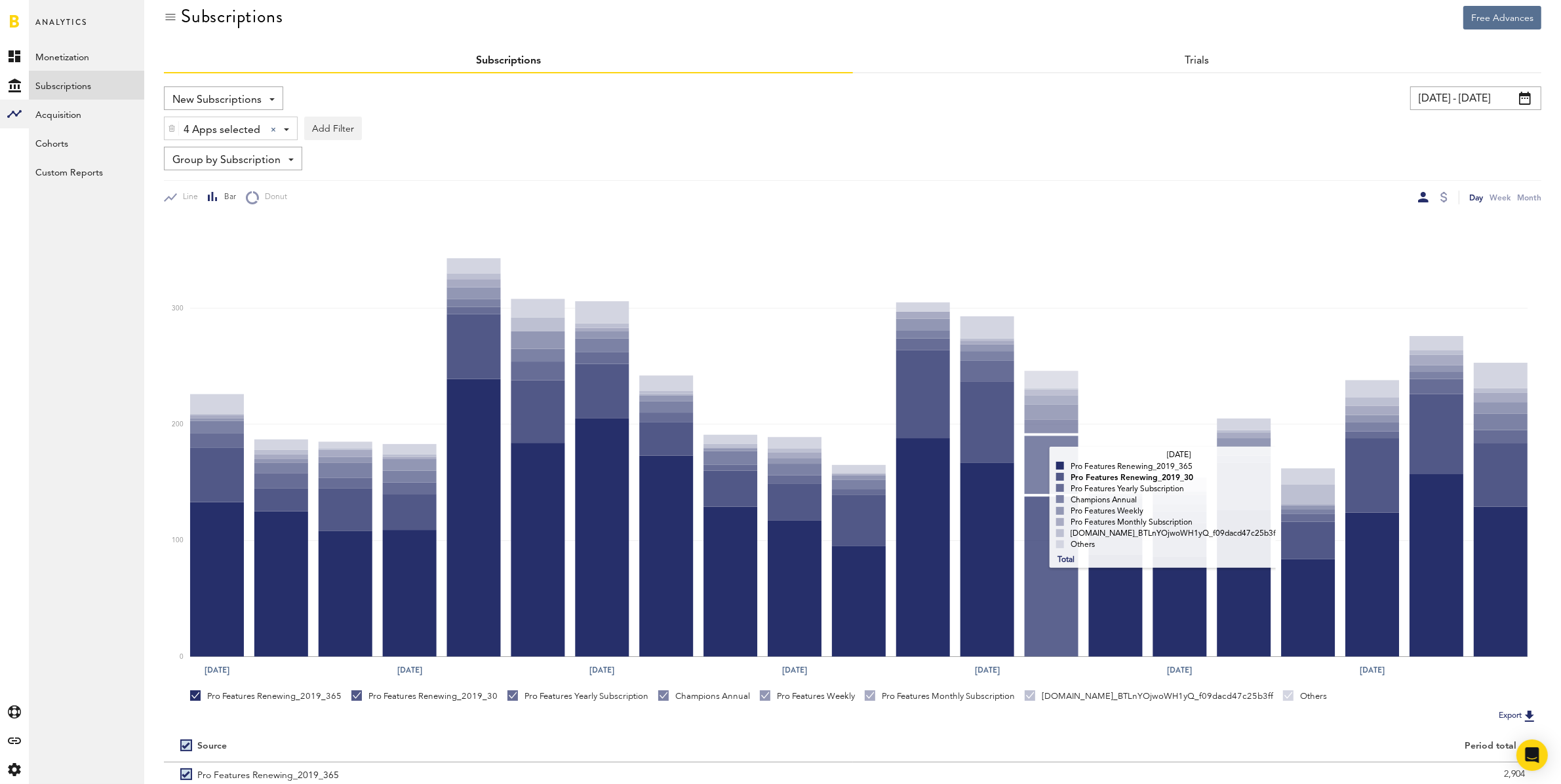
scroll to position [0, 0]
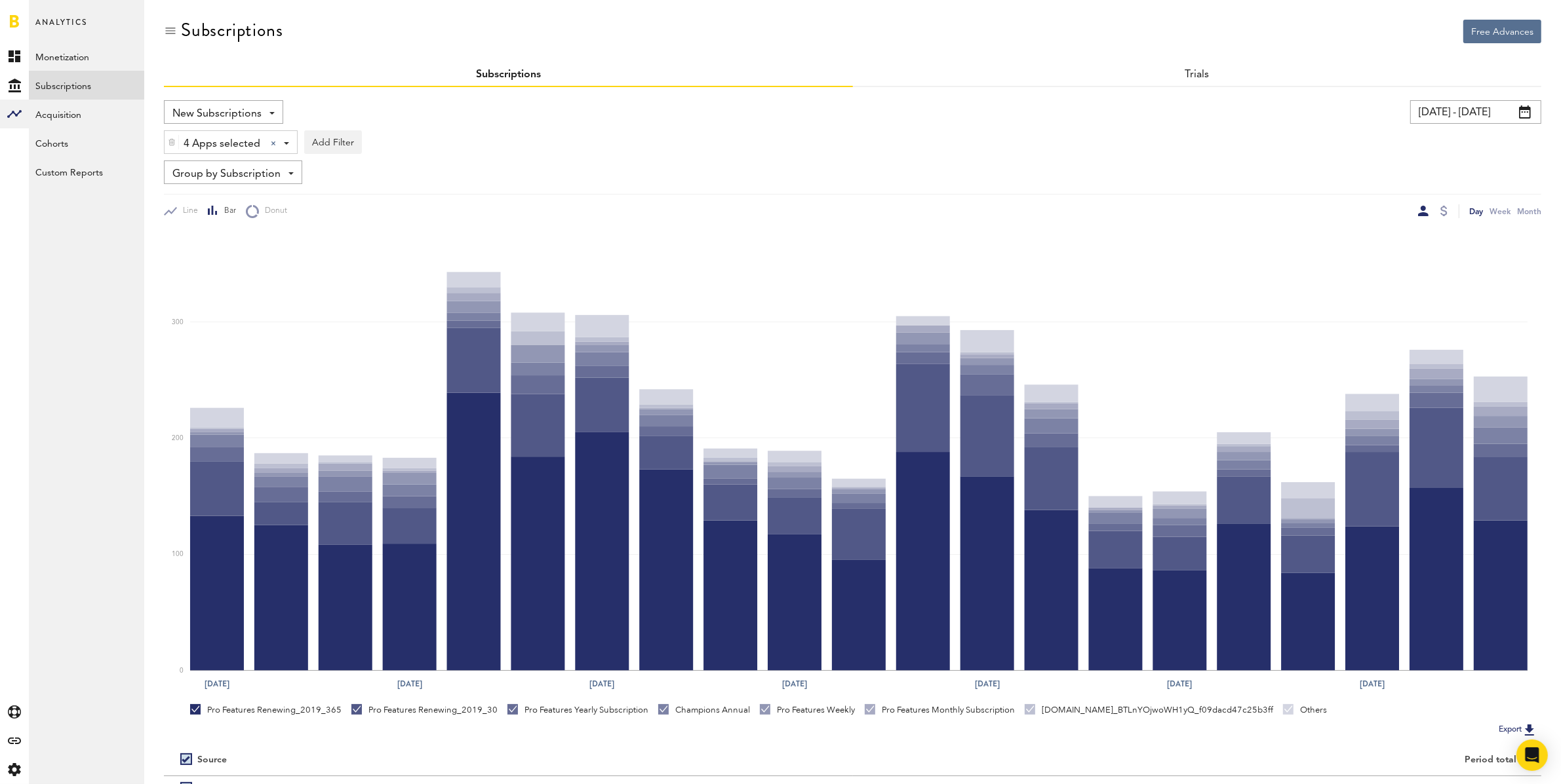
click at [1444, 116] on input "[DATE] - [DATE]" at bounding box center [1475, 112] width 131 height 24
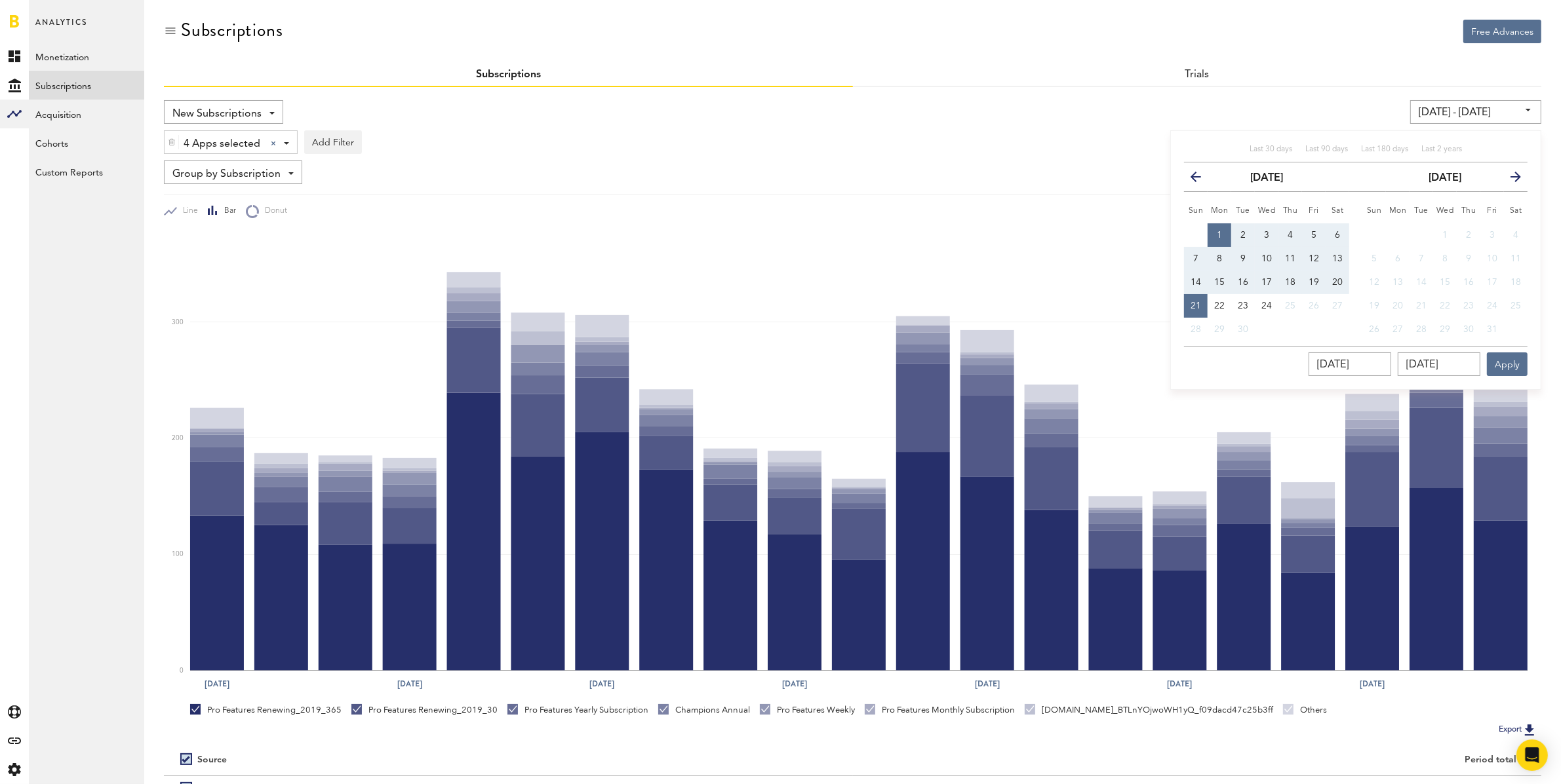
click at [1201, 179] on icon "button" at bounding box center [1201, 179] width 0 height 0
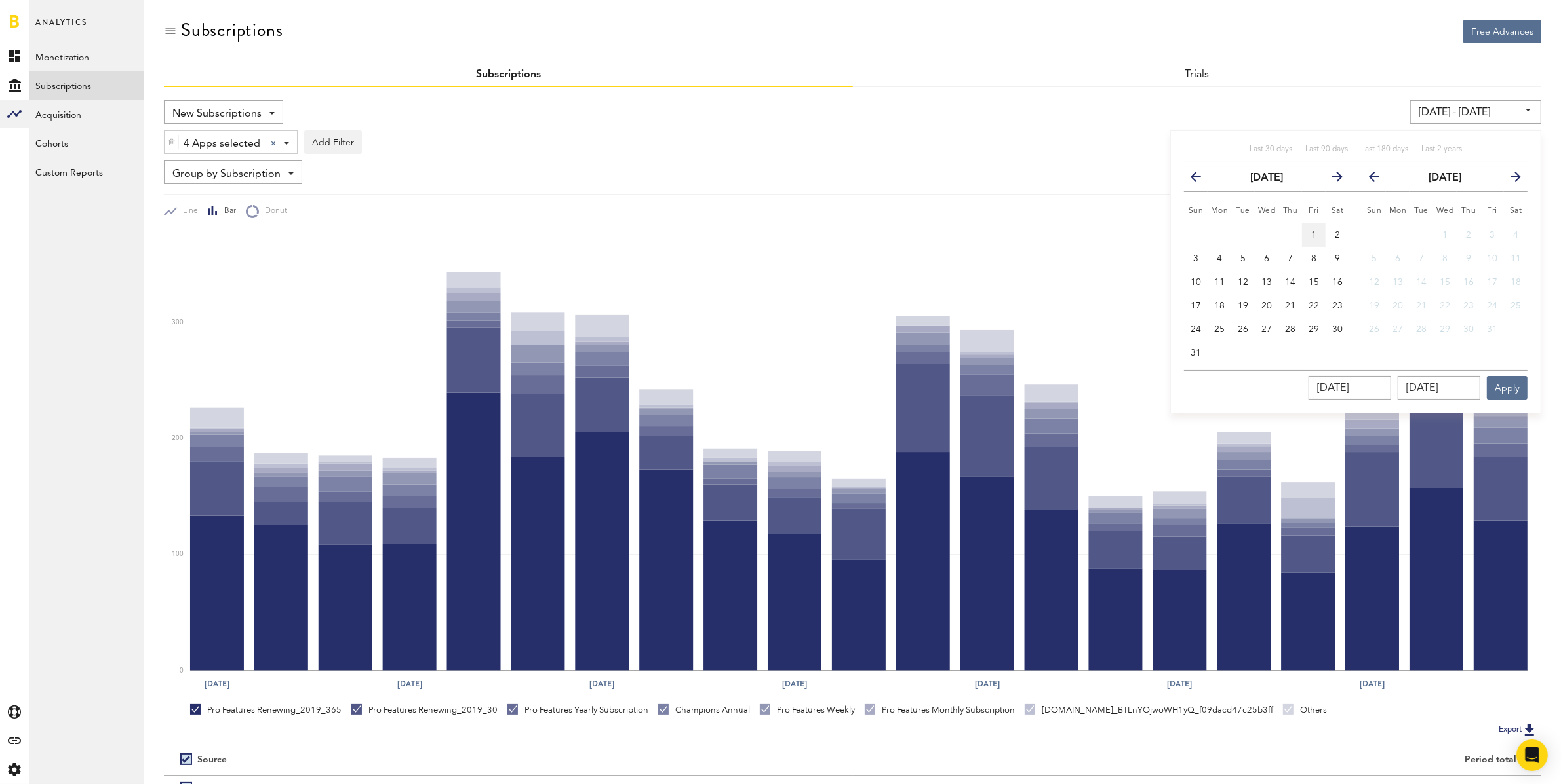
click at [1313, 233] on span "1" at bounding box center [1314, 235] width 5 height 9
type input "[DATE] - [DATE]"
type input "[DATE]"
click at [1196, 350] on span "31" at bounding box center [1196, 353] width 11 height 9
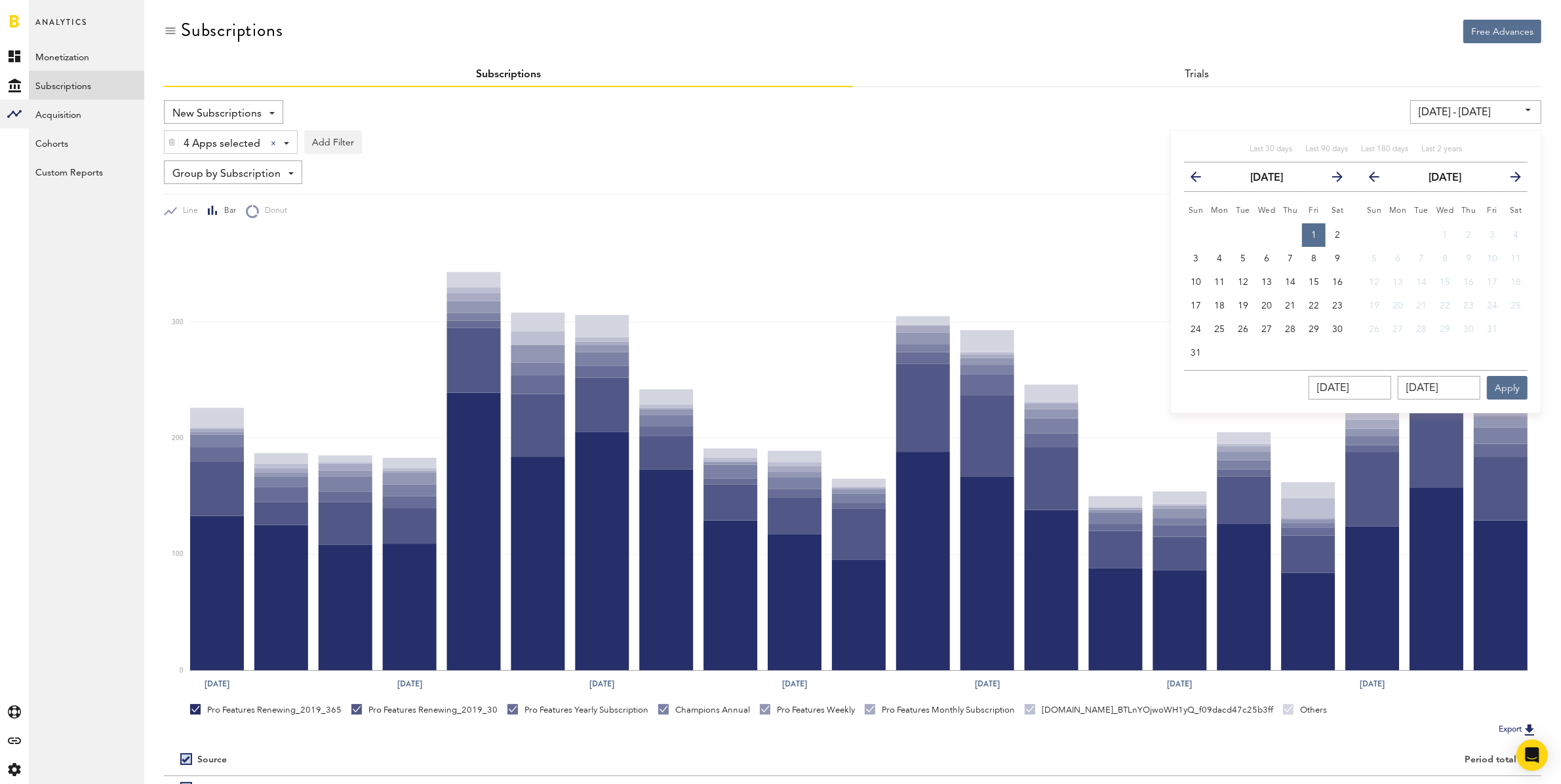
type input "[DATE] - [DATE]"
type input "[DATE]"
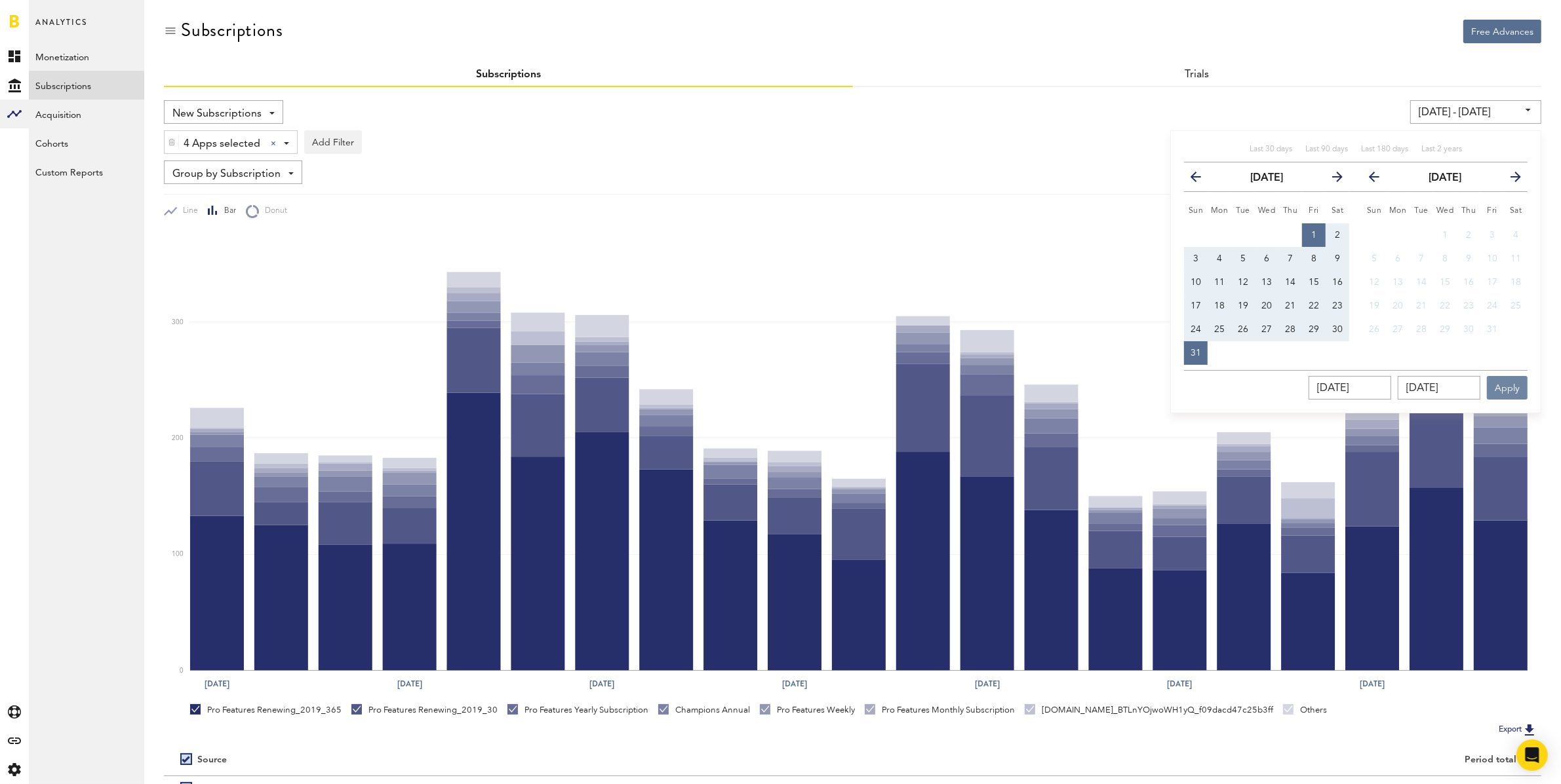
click at [1518, 389] on button "Apply" at bounding box center [1507, 387] width 41 height 24
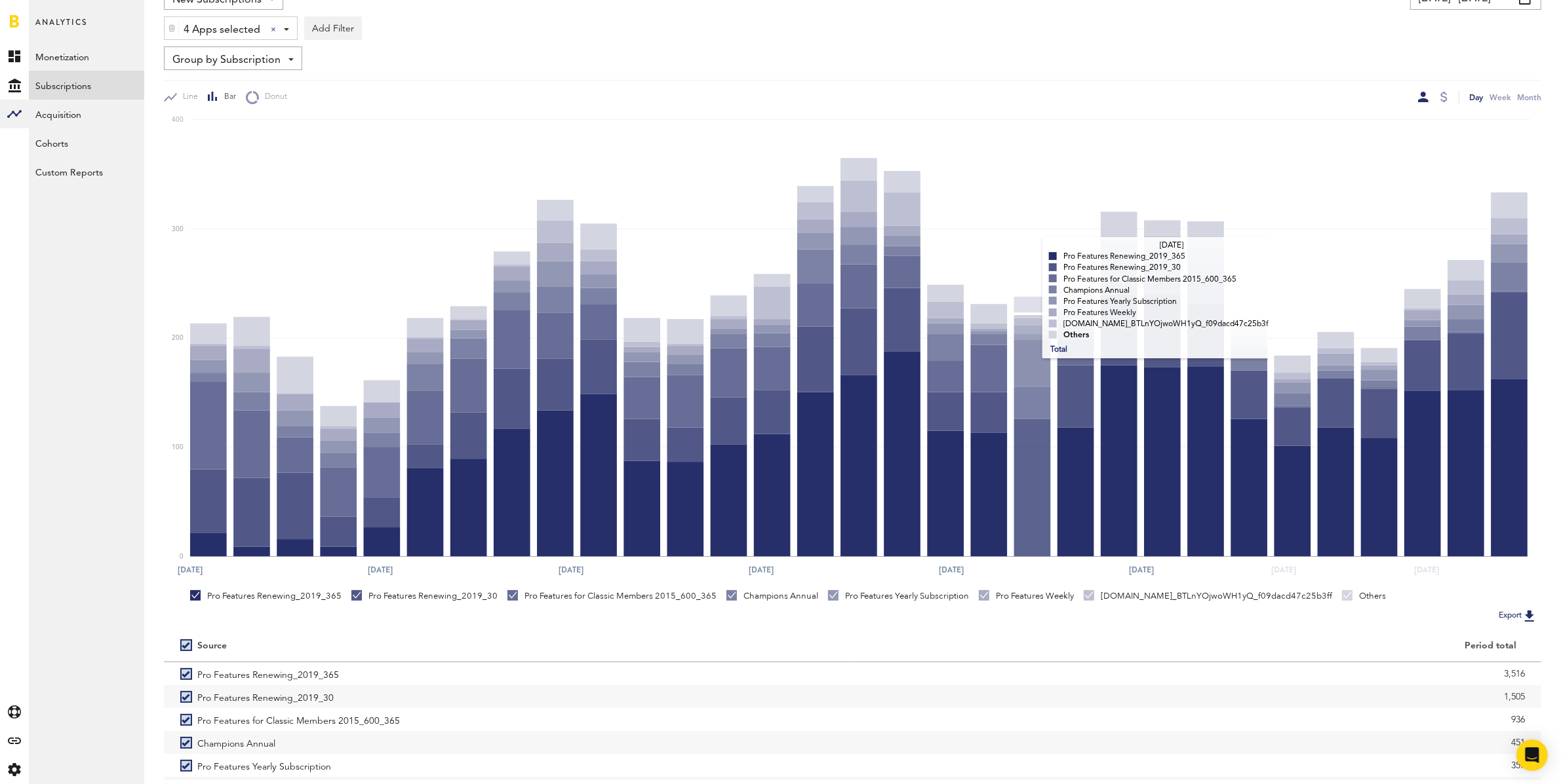
scroll to position [178, 0]
